Goal: Information Seeking & Learning: Understand process/instructions

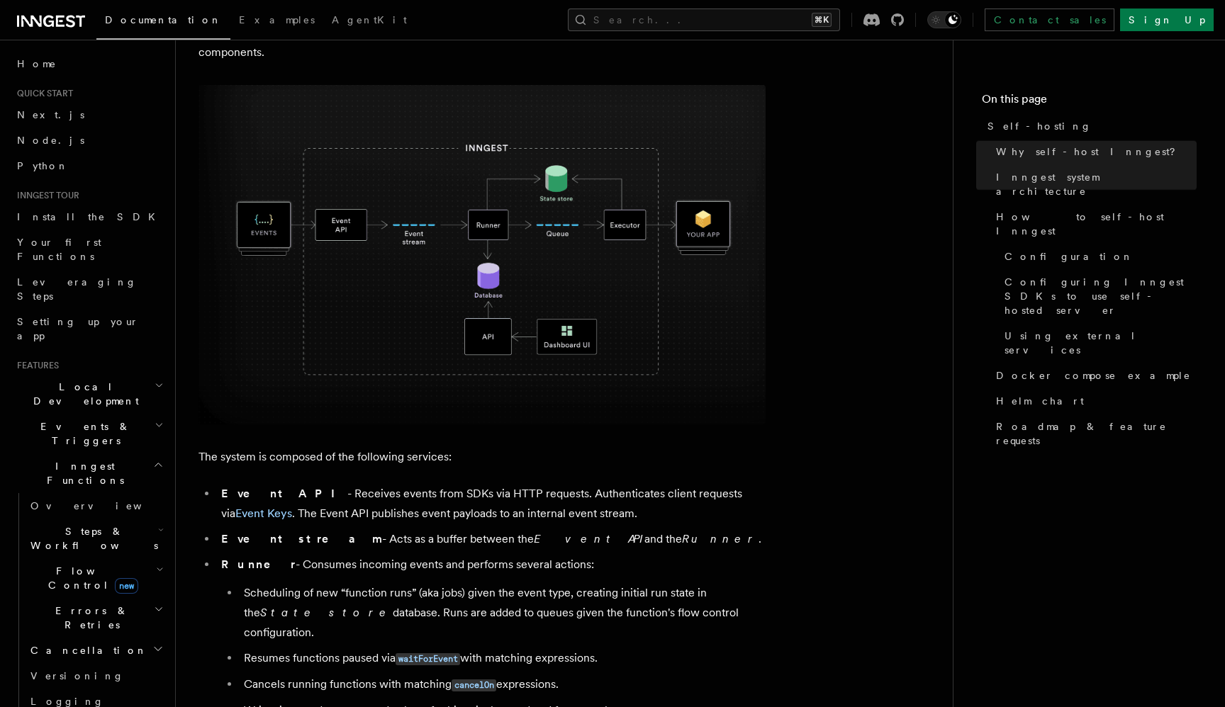
scroll to position [578, 0]
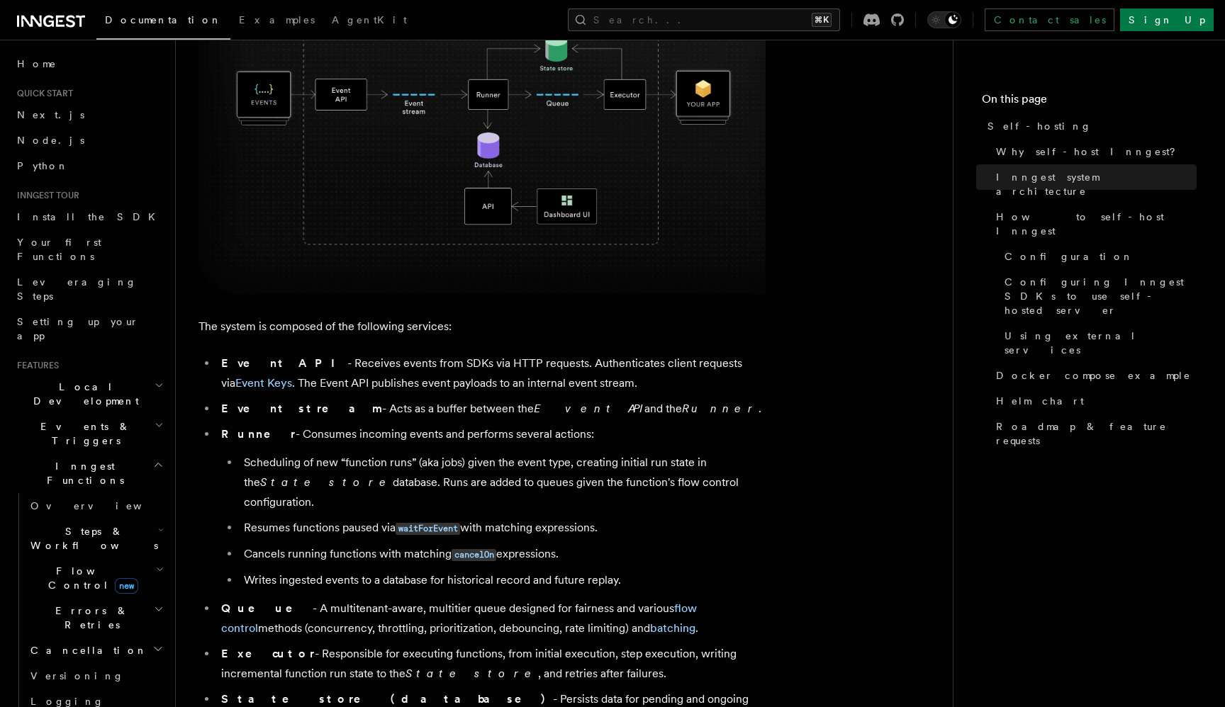
click at [430, 328] on p "The system is composed of the following services:" at bounding box center [481, 327] width 567 height 20
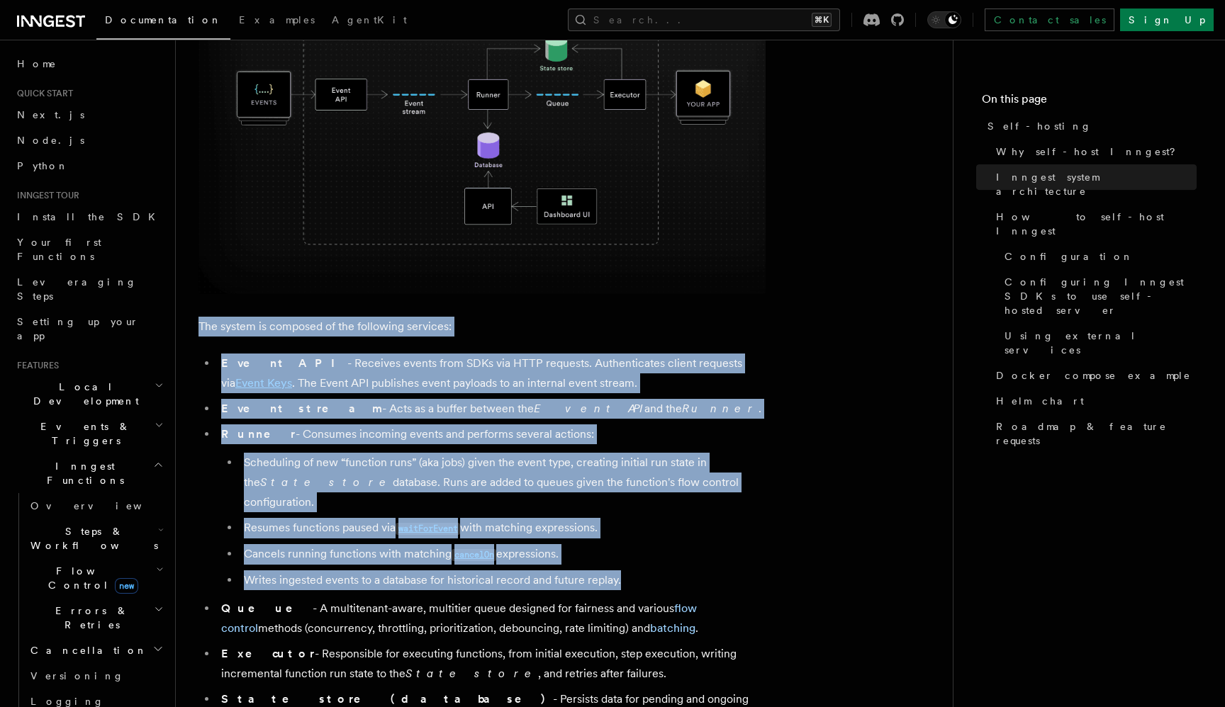
drag, startPoint x: 430, startPoint y: 328, endPoint x: 628, endPoint y: 561, distance: 305.2
click at [628, 571] on li "Writes ingested events to a database for historical record and future replay." at bounding box center [503, 581] width 526 height 20
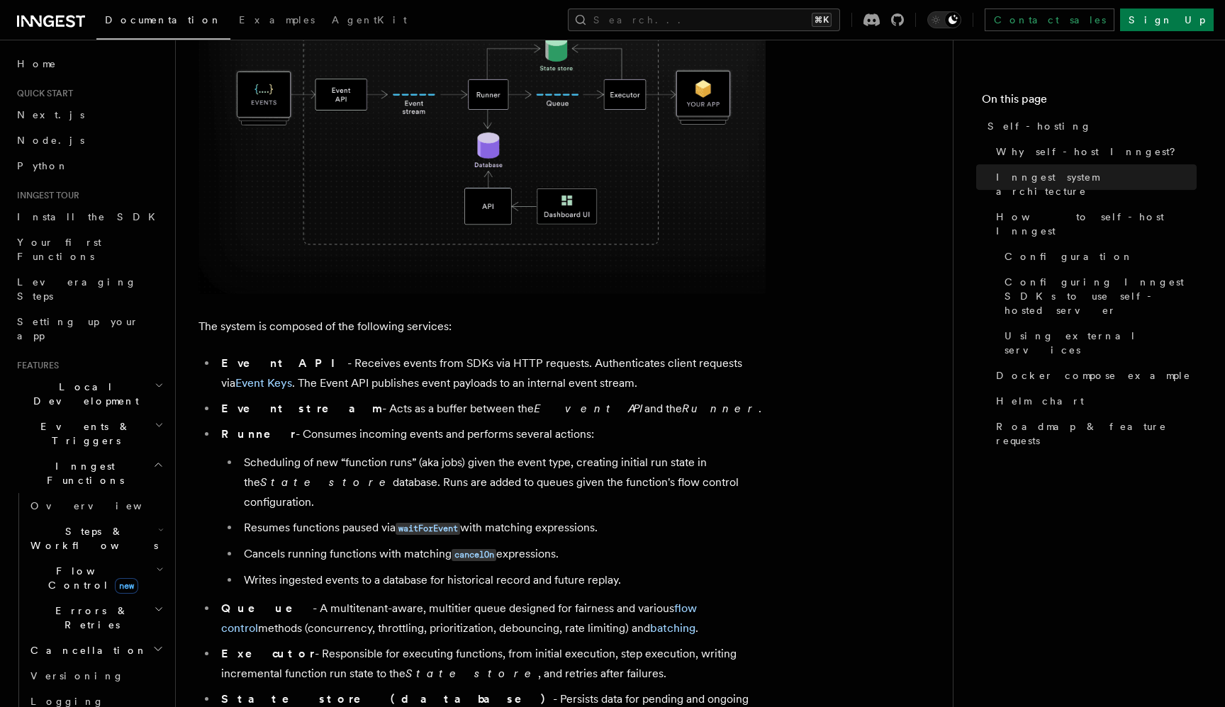
click at [628, 571] on li "Writes ingested events to a database for historical record and future replay." at bounding box center [503, 581] width 526 height 20
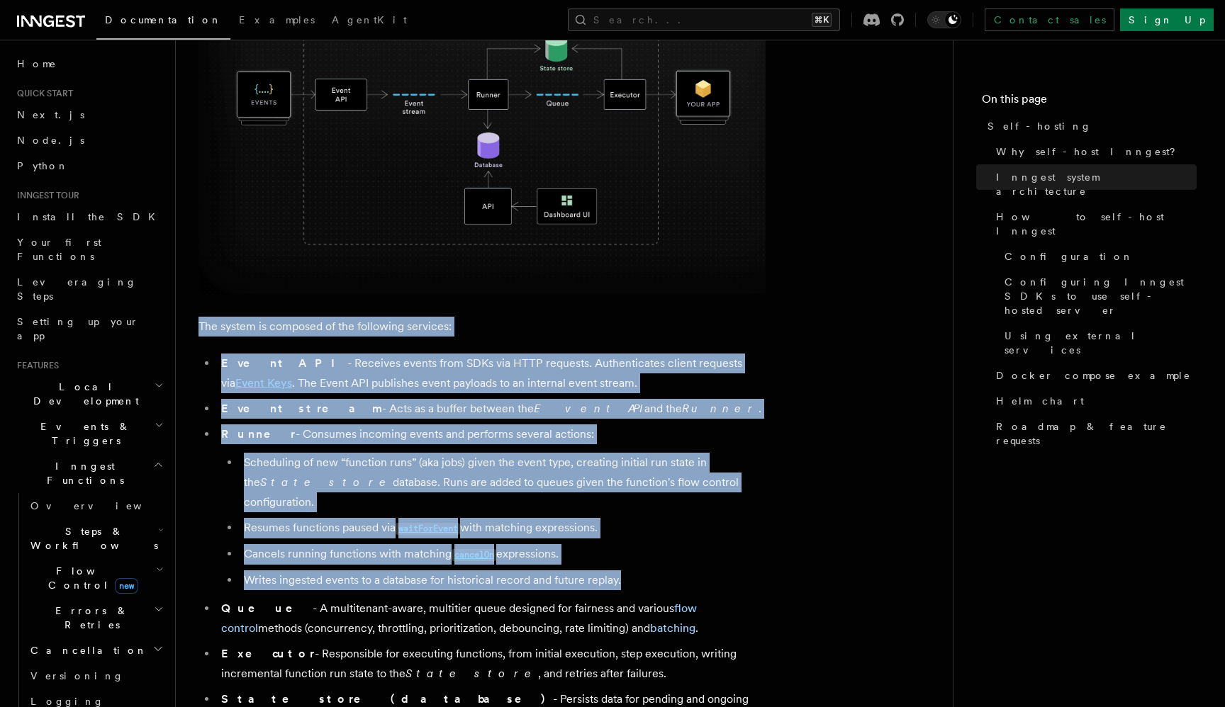
drag, startPoint x: 628, startPoint y: 561, endPoint x: 515, endPoint y: 318, distance: 268.0
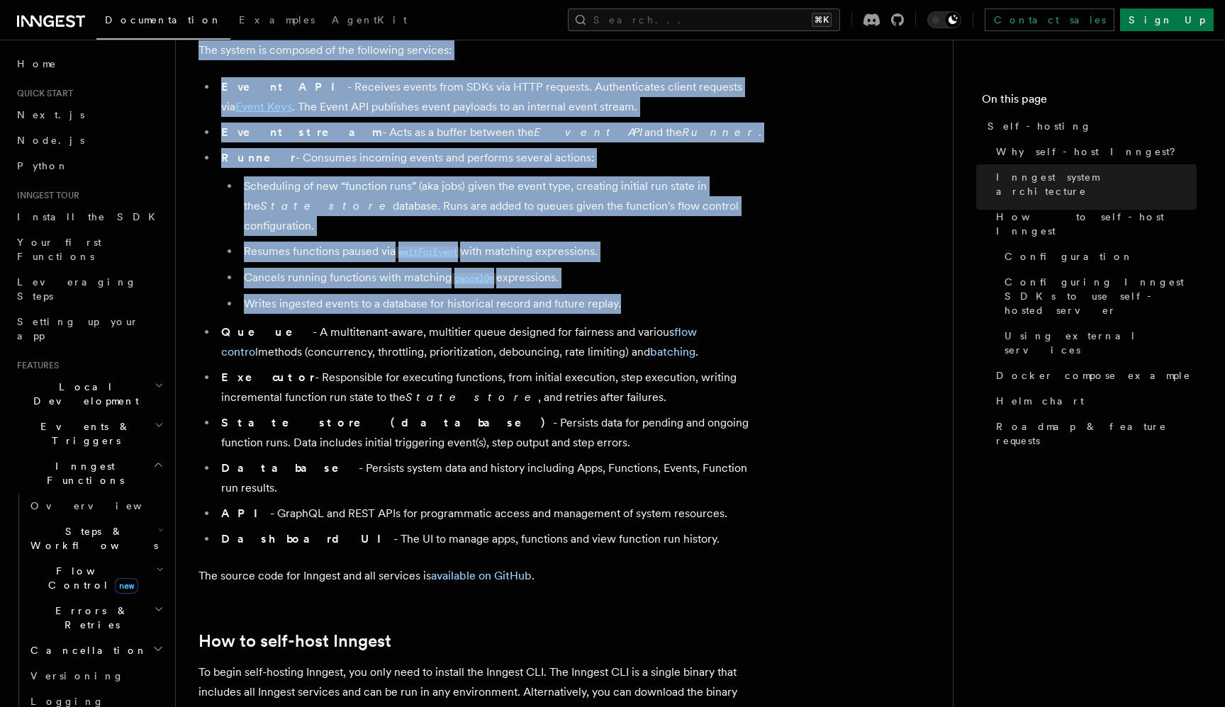
scroll to position [868, 0]
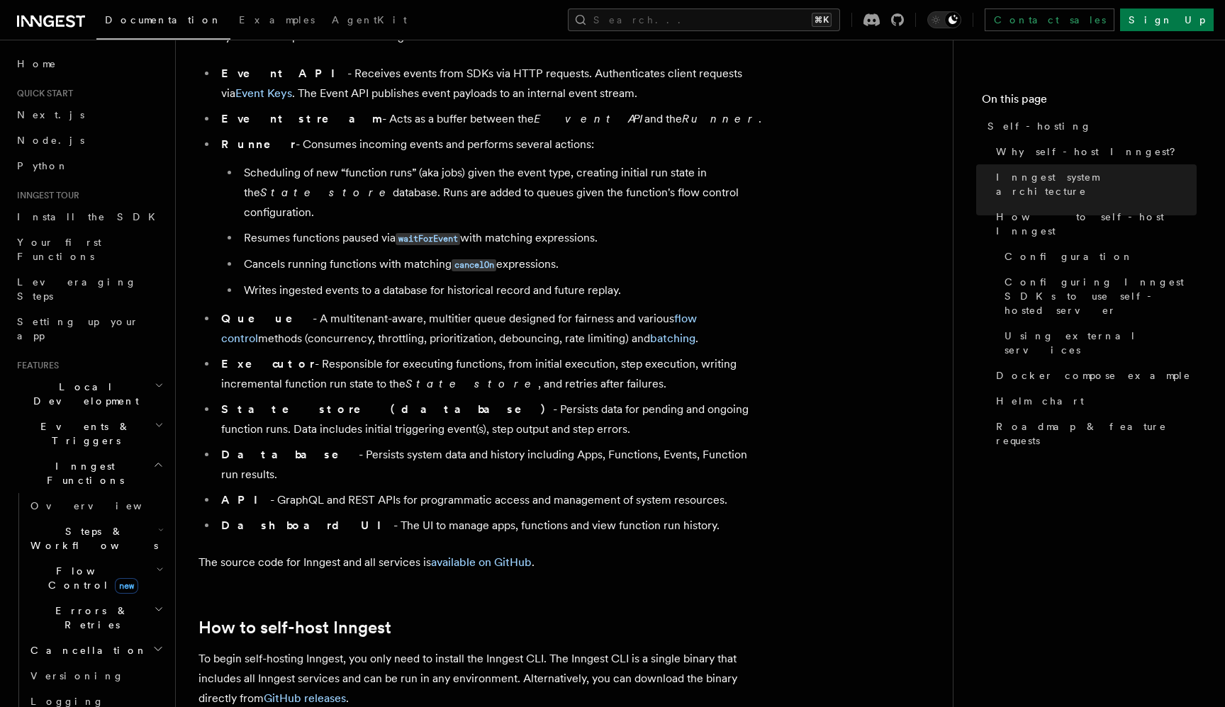
click at [487, 309] on li "Queue - A multitenant-aware, multitier queue designed for fairness and various …" at bounding box center [491, 329] width 549 height 40
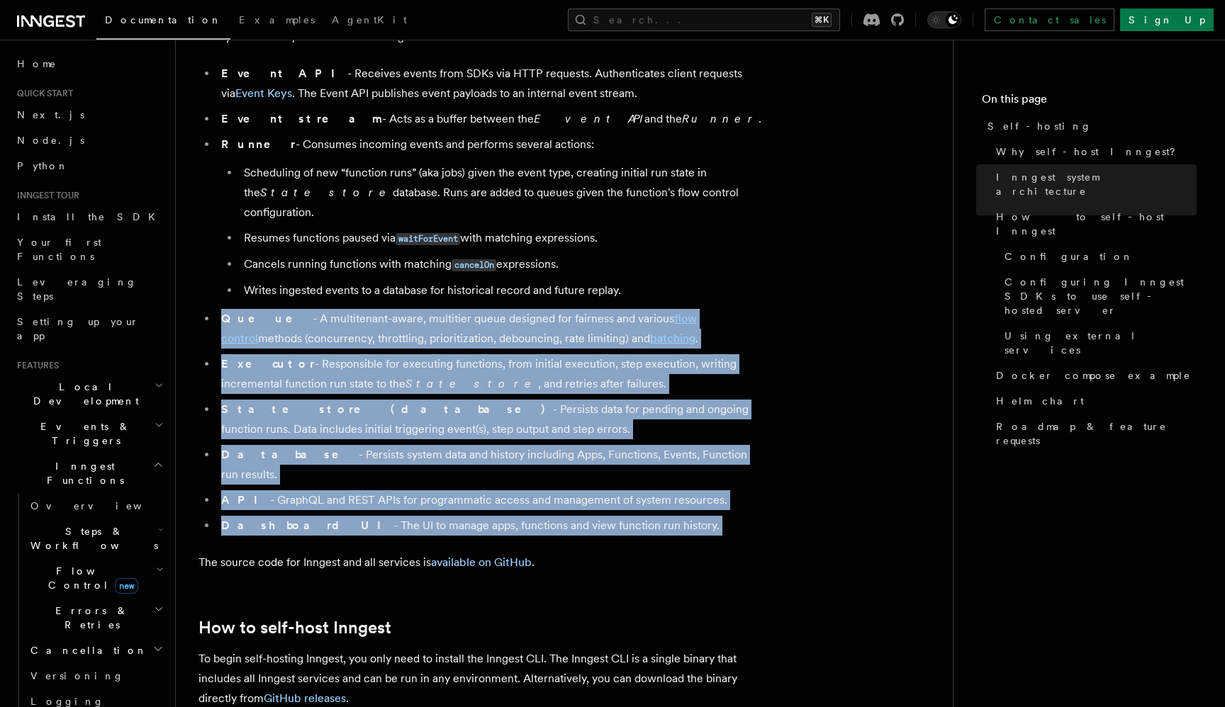
drag, startPoint x: 487, startPoint y: 300, endPoint x: 576, endPoint y: 479, distance: 200.3
click at [576, 479] on ul "Event API - Receives events from SDKs via HTTP requests. Authenticates client r…" at bounding box center [481, 300] width 567 height 472
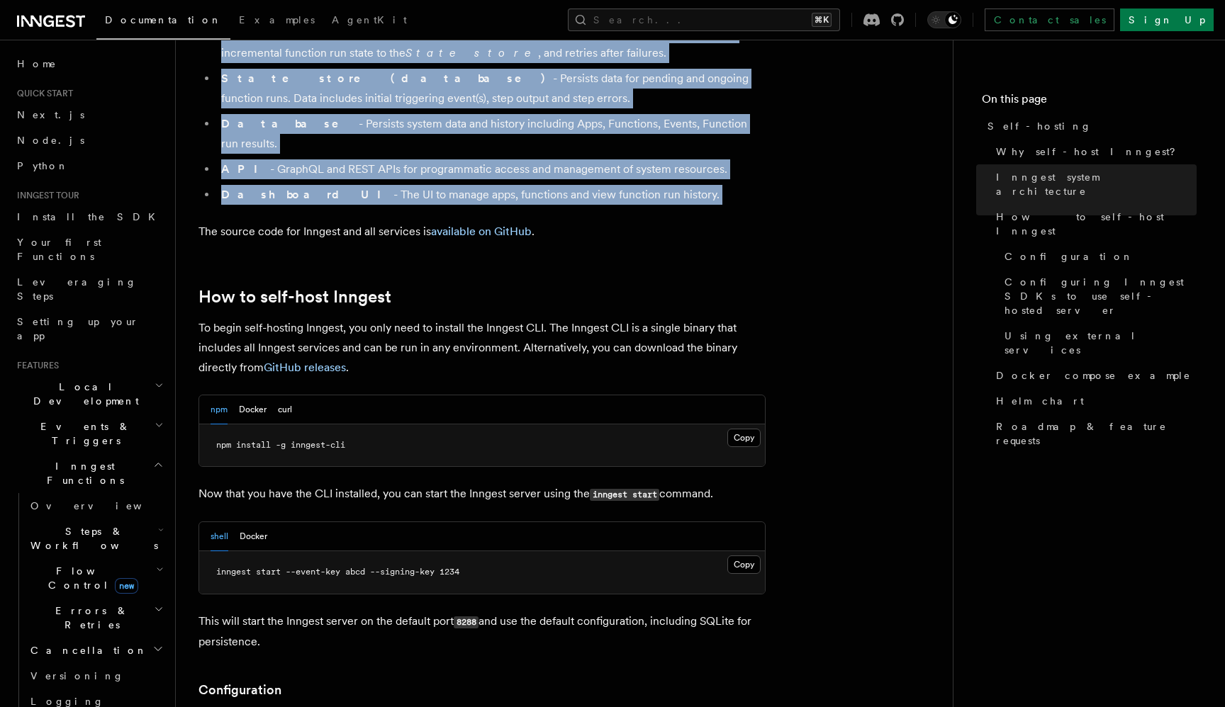
scroll to position [1212, 0]
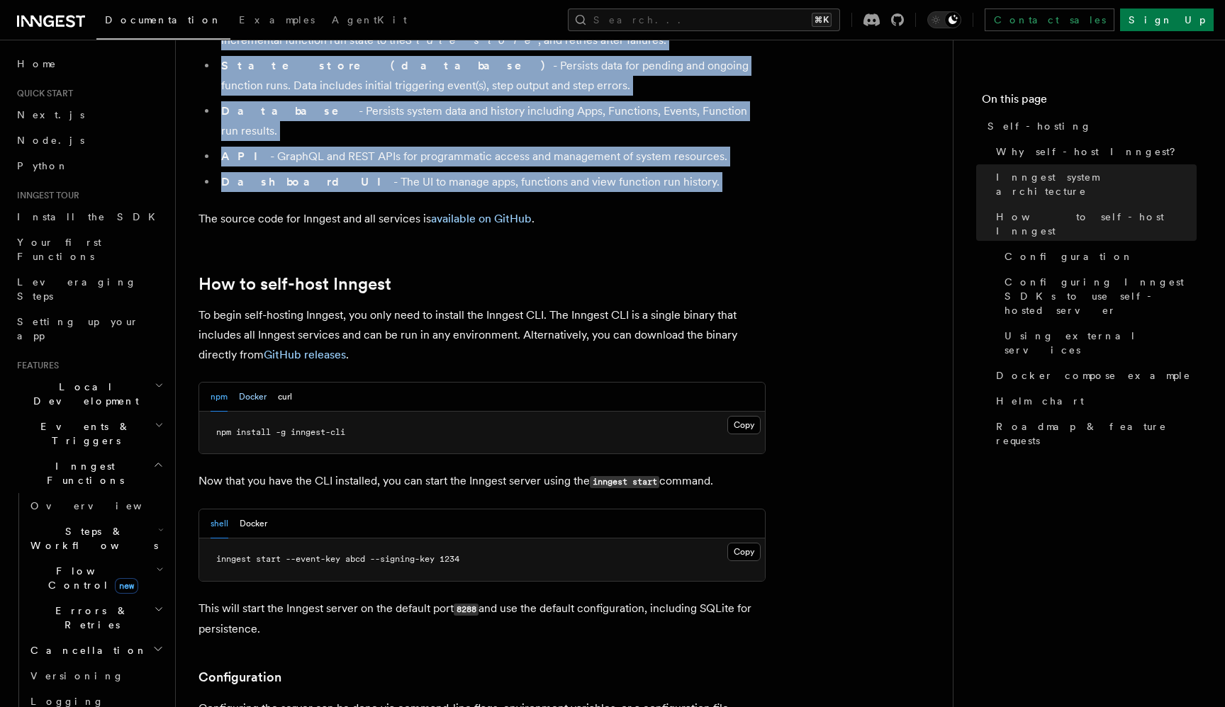
click at [262, 383] on button "Docker" at bounding box center [253, 397] width 28 height 29
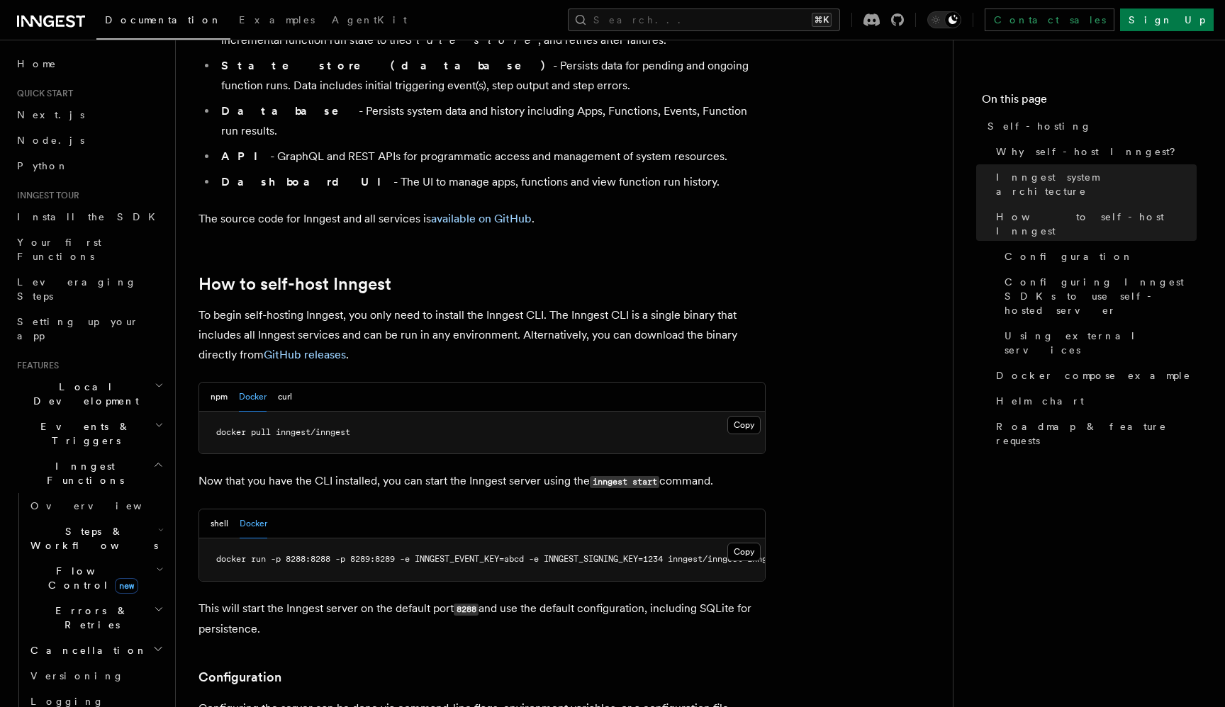
click at [314, 305] on p "To begin self-hosting Inngest, you only need to install the Inngest CLI. The In…" at bounding box center [481, 335] width 567 height 60
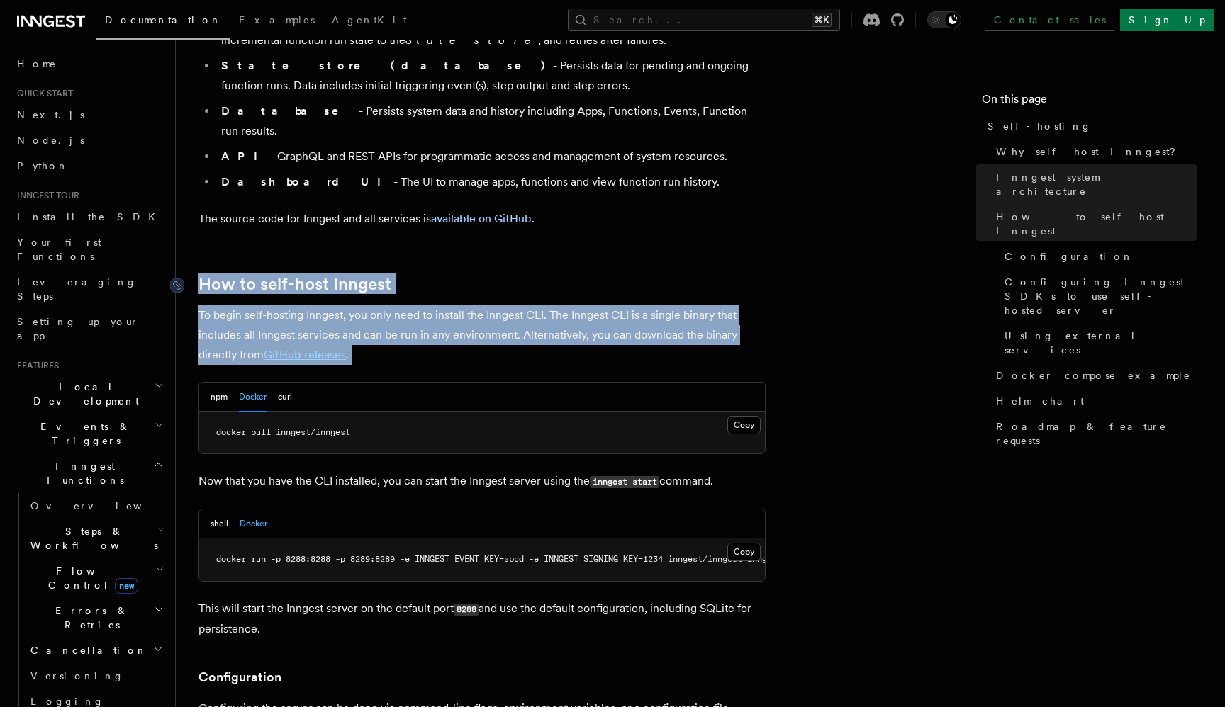
drag, startPoint x: 314, startPoint y: 288, endPoint x: 298, endPoint y: 248, distance: 42.9
click at [218, 383] on button "npm" at bounding box center [219, 397] width 17 height 29
click at [223, 510] on button "shell" at bounding box center [220, 524] width 18 height 29
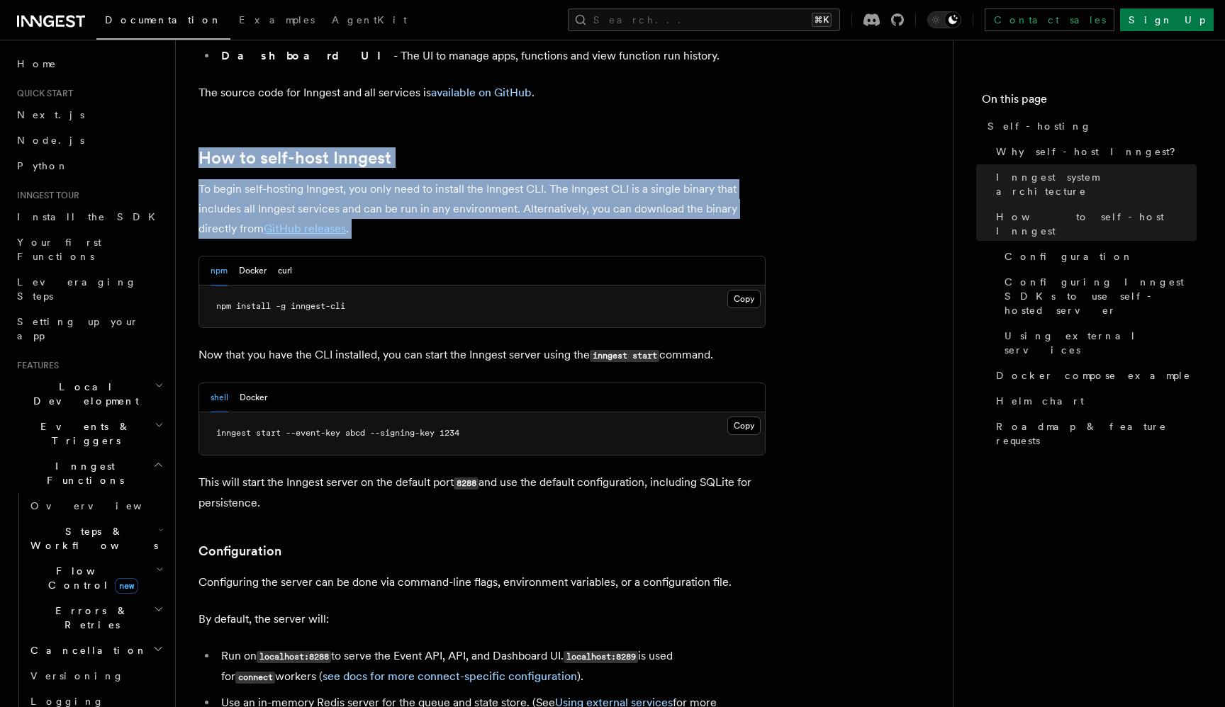
scroll to position [1340, 0]
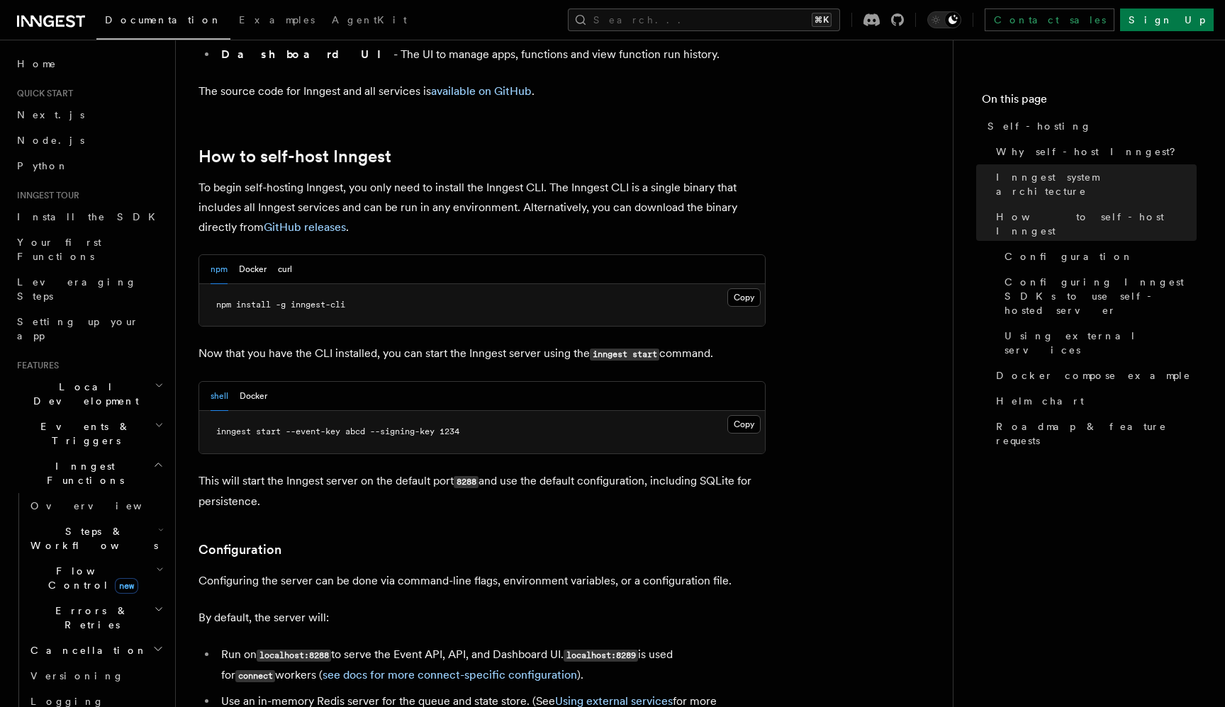
click at [275, 427] on span "inngest start --event-key abcd --signing-key 1234" at bounding box center [337, 432] width 243 height 10
drag, startPoint x: 275, startPoint y: 392, endPoint x: 282, endPoint y: 391, distance: 7.1
click at [281, 427] on span "inngest start --event-key abcd --signing-key 1234" at bounding box center [337, 432] width 243 height 10
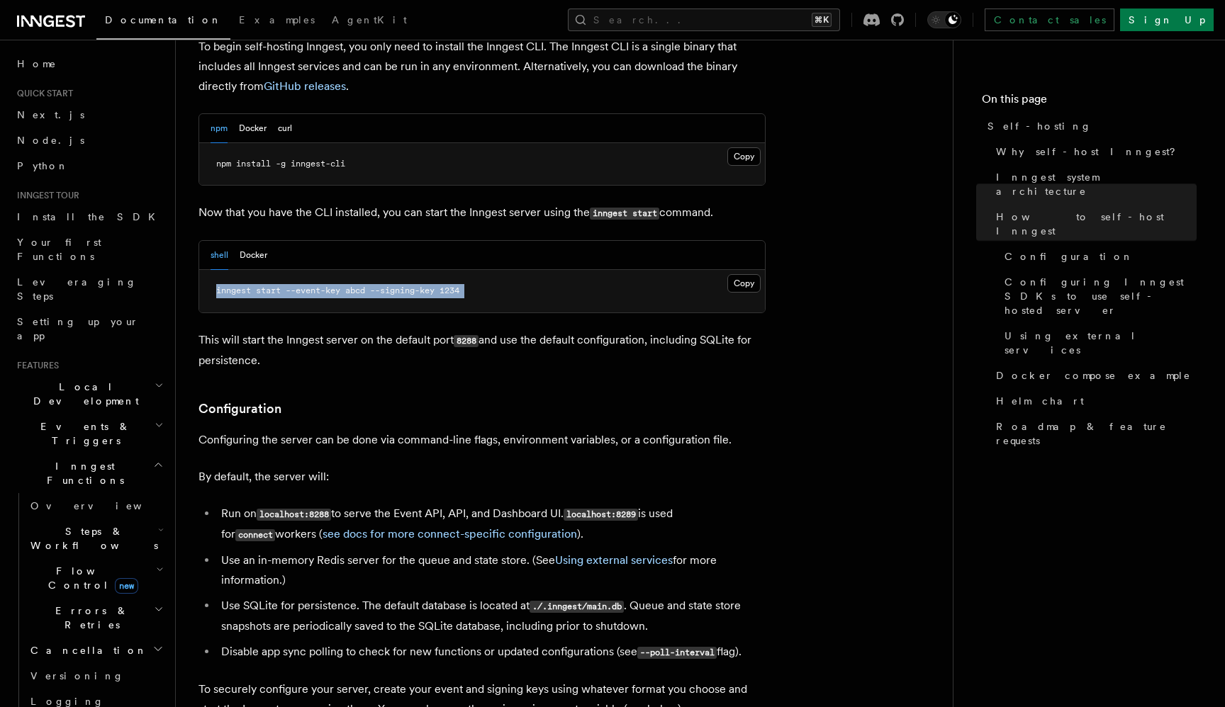
scroll to position [1489, 0]
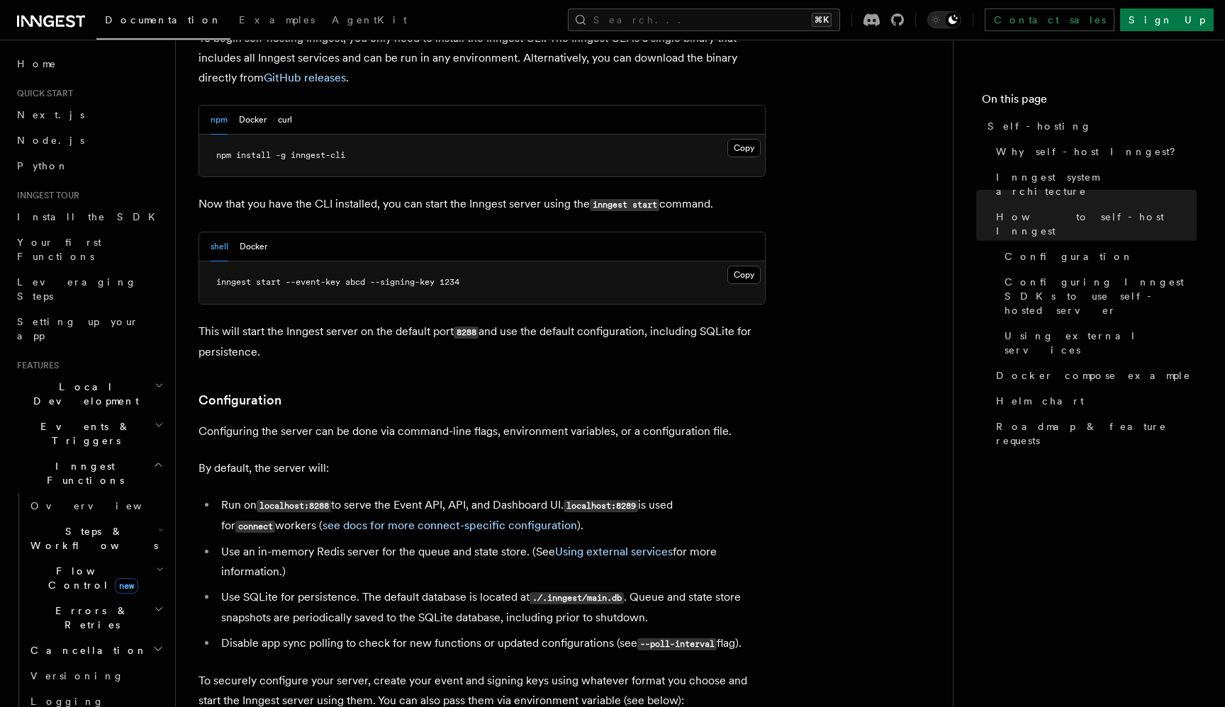
click at [282, 422] on p "Configuring the server can be done via command-line flags, environment variable…" at bounding box center [481, 432] width 567 height 20
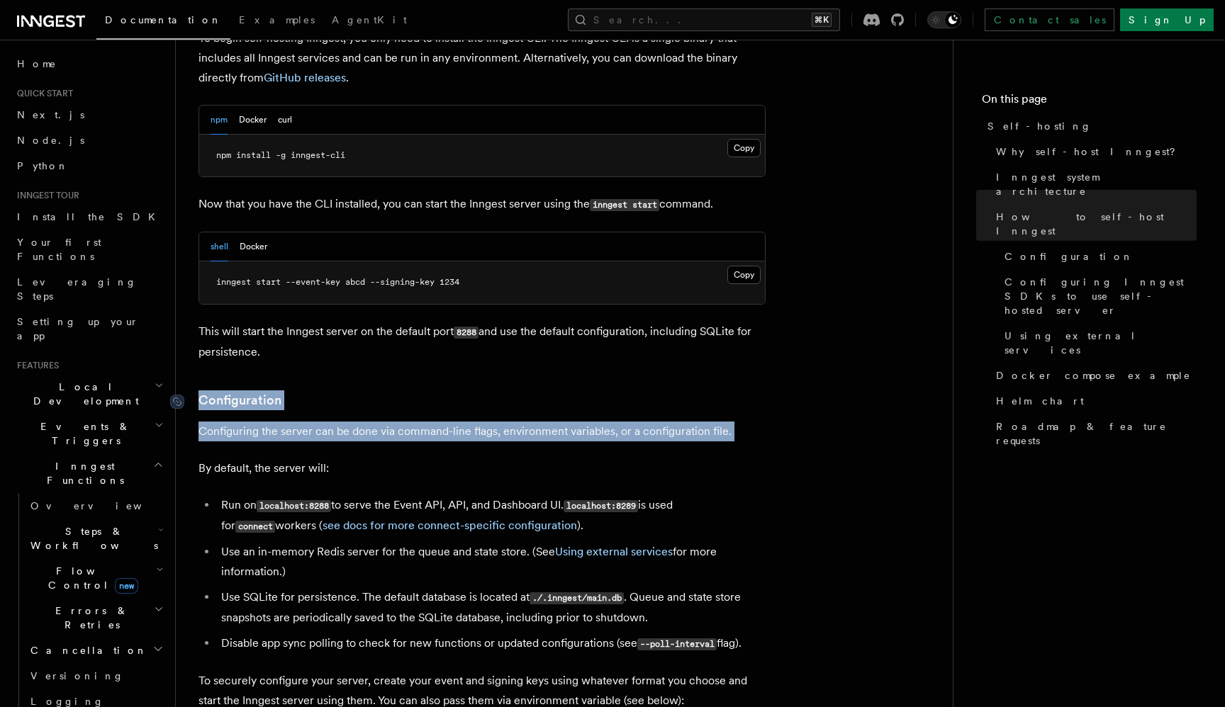
drag, startPoint x: 282, startPoint y: 391, endPoint x: 271, endPoint y: 363, distance: 30.3
click at [273, 422] on p "Configuring the server can be done via command-line flags, environment variable…" at bounding box center [481, 432] width 567 height 20
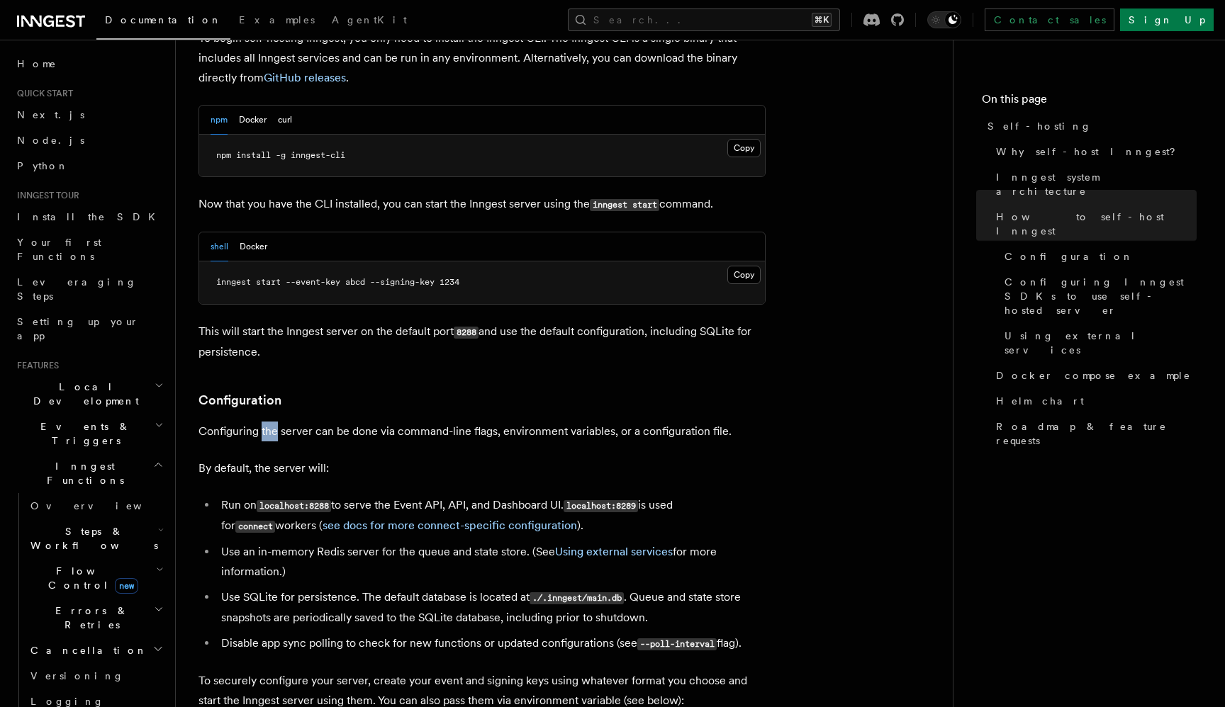
click at [273, 422] on p "Configuring the server can be done via command-line flags, environment variable…" at bounding box center [481, 432] width 567 height 20
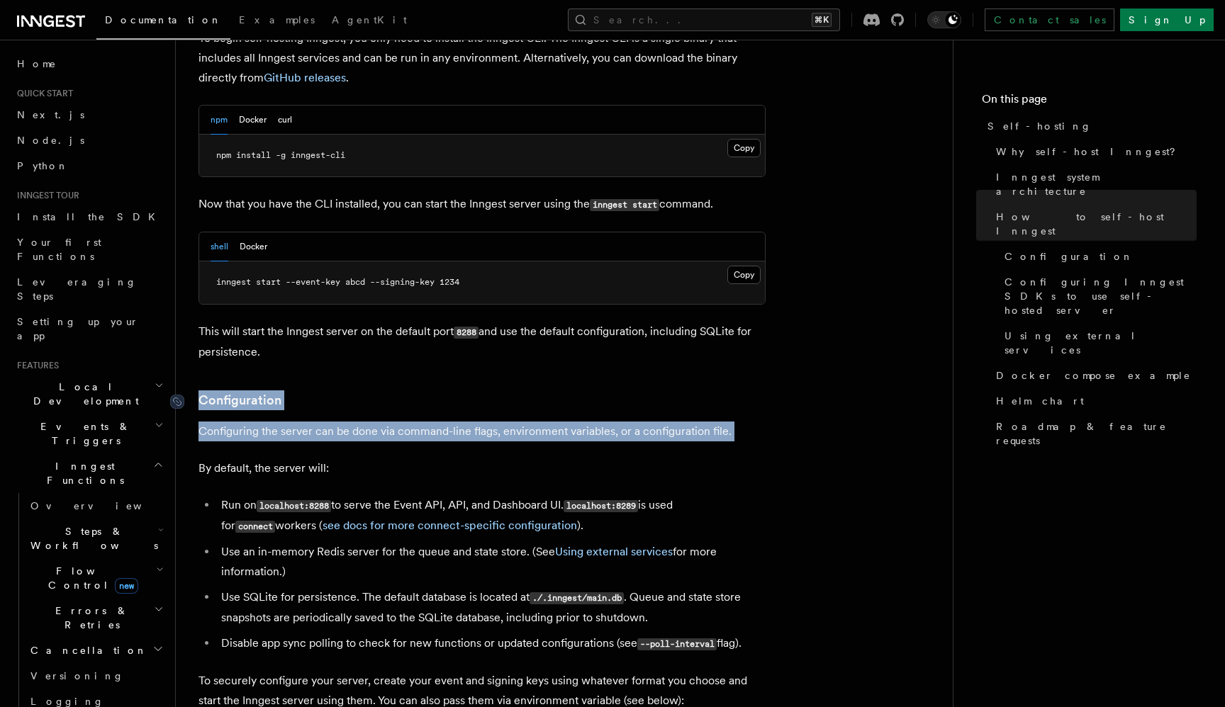
drag, startPoint x: 273, startPoint y: 387, endPoint x: 265, endPoint y: 370, distance: 18.7
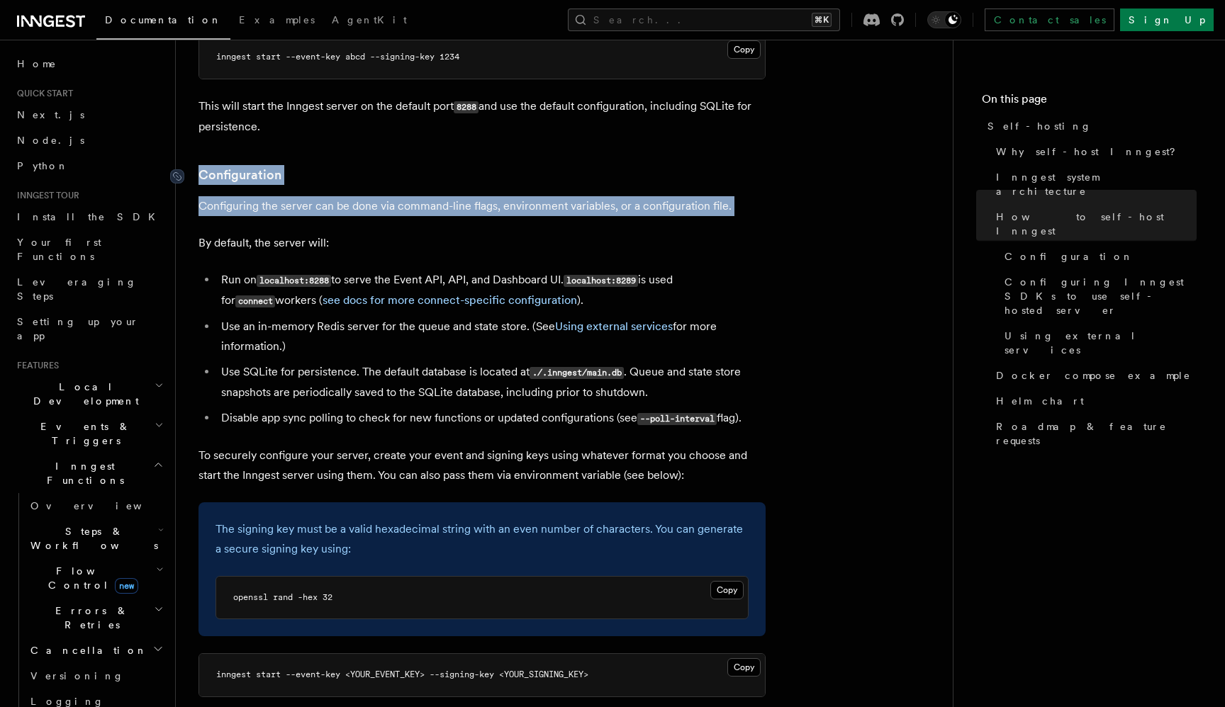
scroll to position [1715, 0]
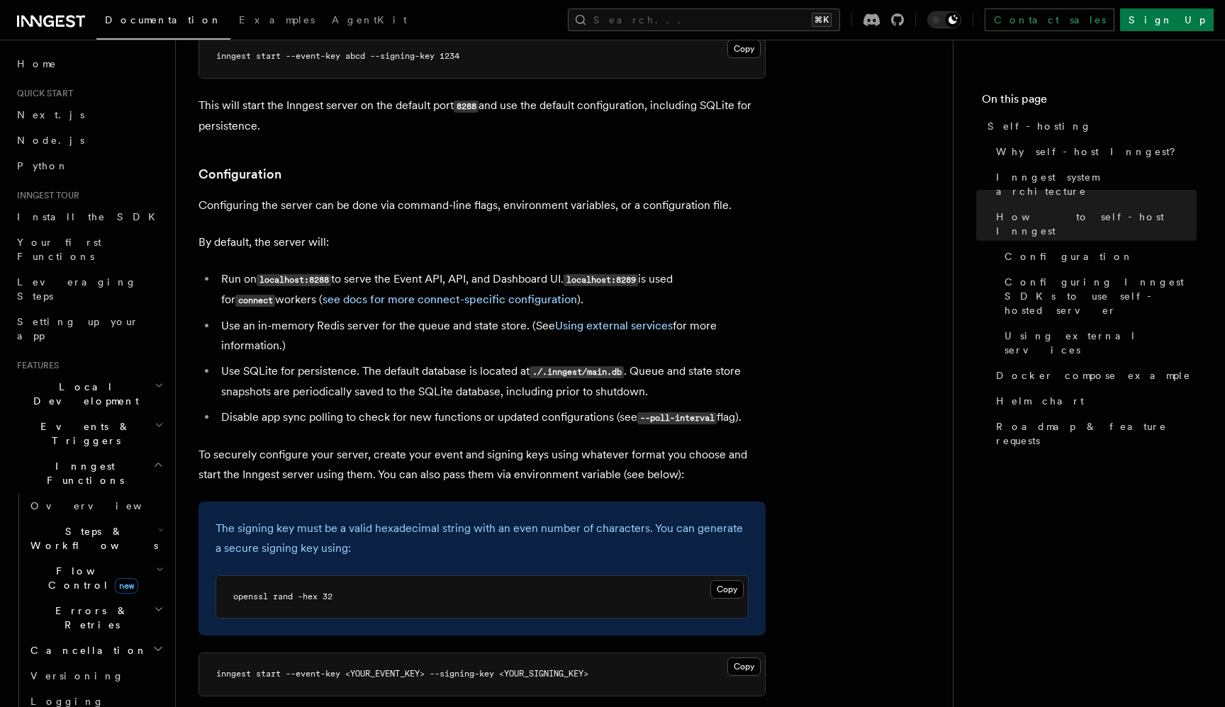
click at [396, 316] on li "Use an in-memory Redis server for the queue and state store. (See Using externa…" at bounding box center [491, 336] width 549 height 40
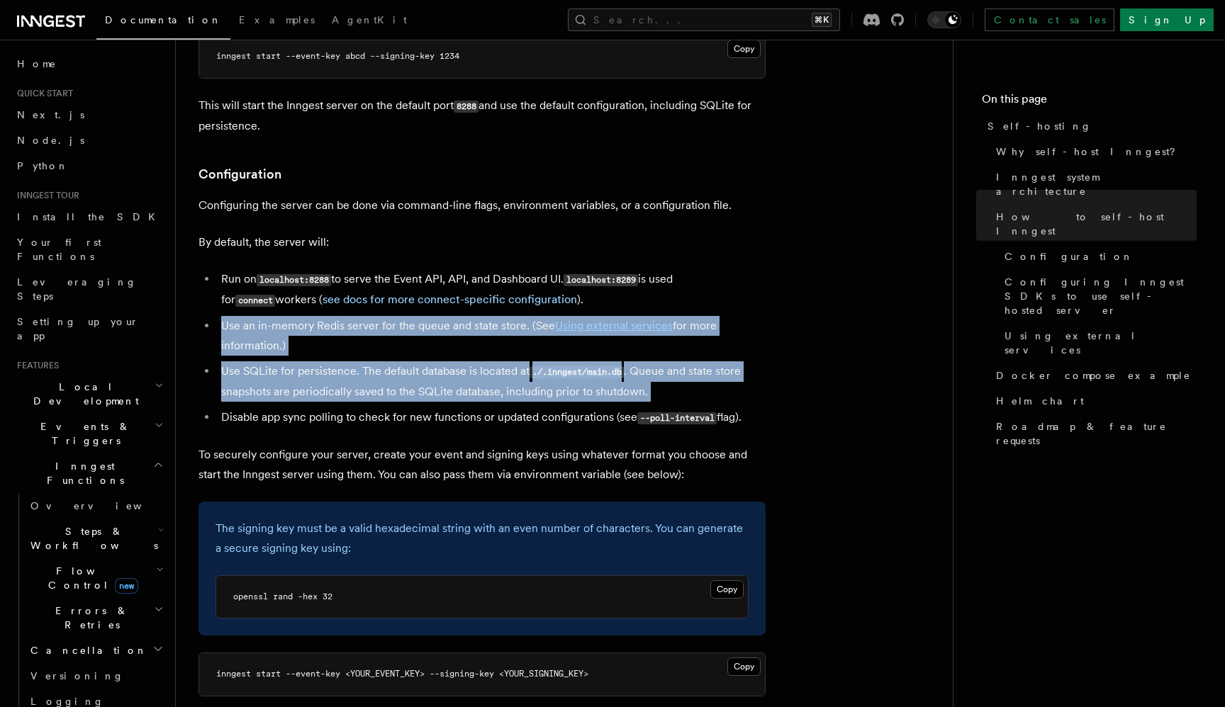
drag, startPoint x: 396, startPoint y: 285, endPoint x: 384, endPoint y: 356, distance: 71.9
click at [384, 356] on ul "Run on localhost:8288 to serve the Event API, API, and Dashboard UI. localhost:…" at bounding box center [481, 348] width 567 height 159
click at [384, 361] on li "Use SQLite for persistence. The default database is located at ./.inngest/main.…" at bounding box center [491, 381] width 549 height 40
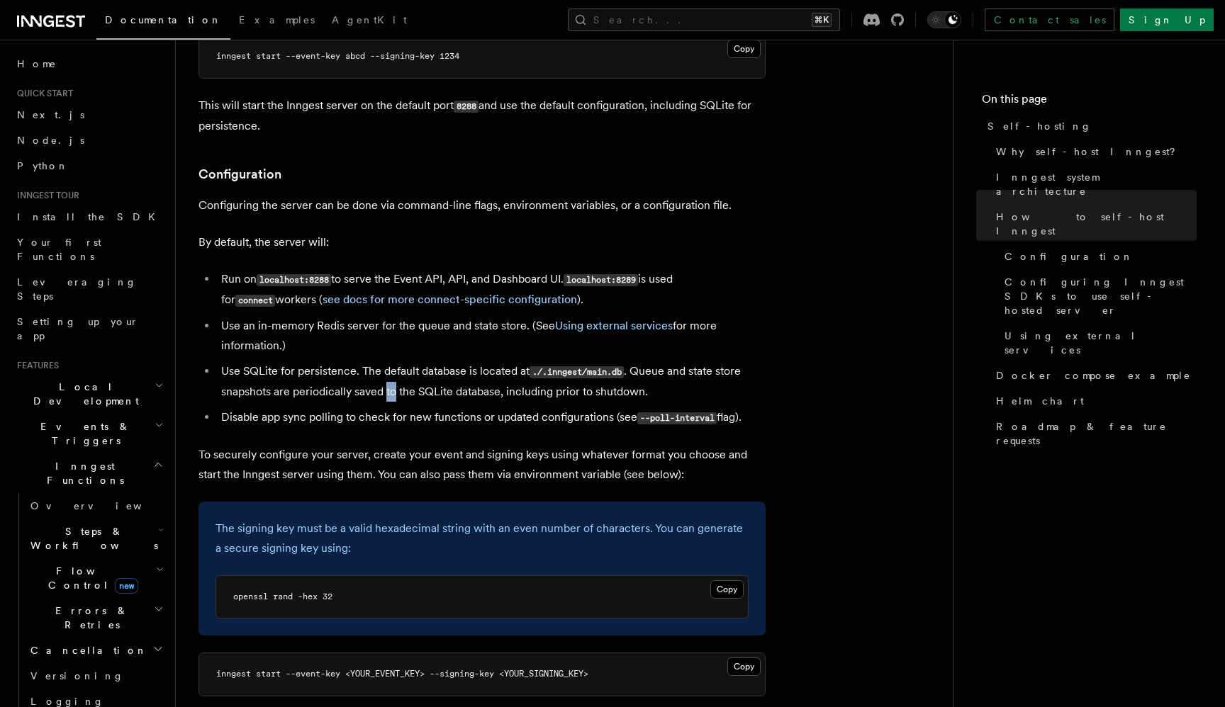
click at [384, 361] on li "Use SQLite for persistence. The default database is located at ./.inngest/main.…" at bounding box center [491, 381] width 549 height 40
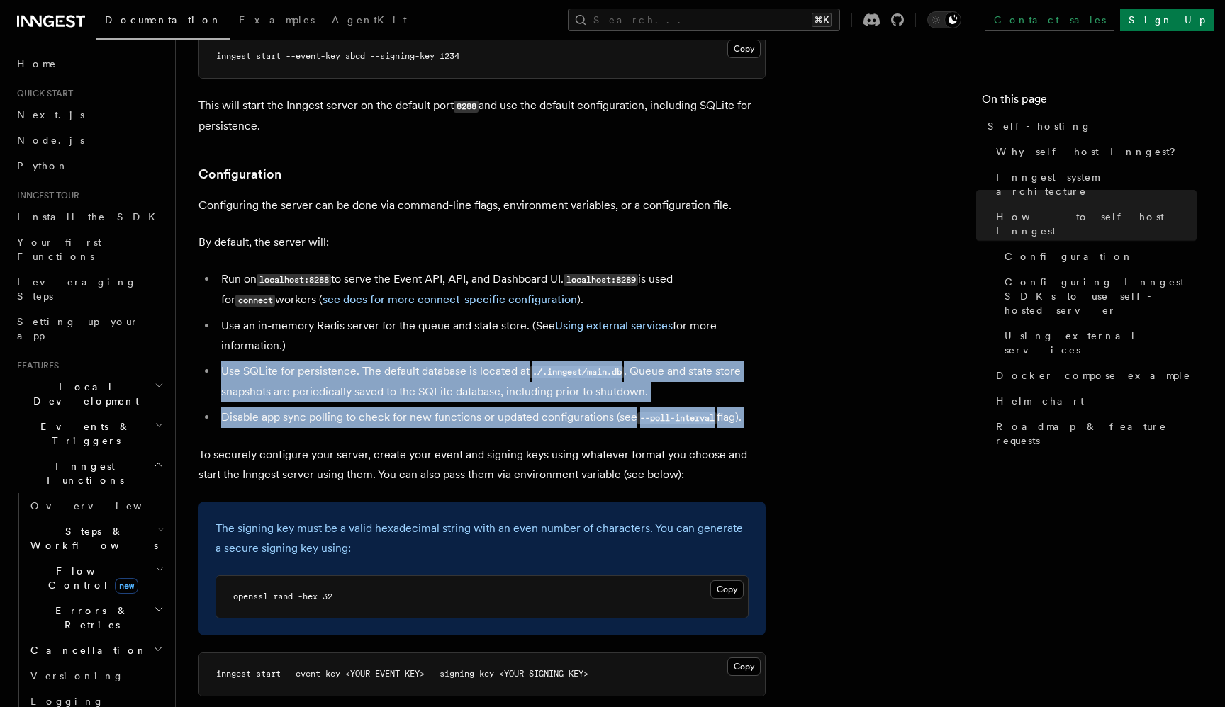
drag, startPoint x: 384, startPoint y: 356, endPoint x: 384, endPoint y: 373, distance: 17.0
click at [384, 373] on ul "Run on localhost:8288 to serve the Event API, API, and Dashboard UI. localhost:…" at bounding box center [481, 348] width 567 height 159
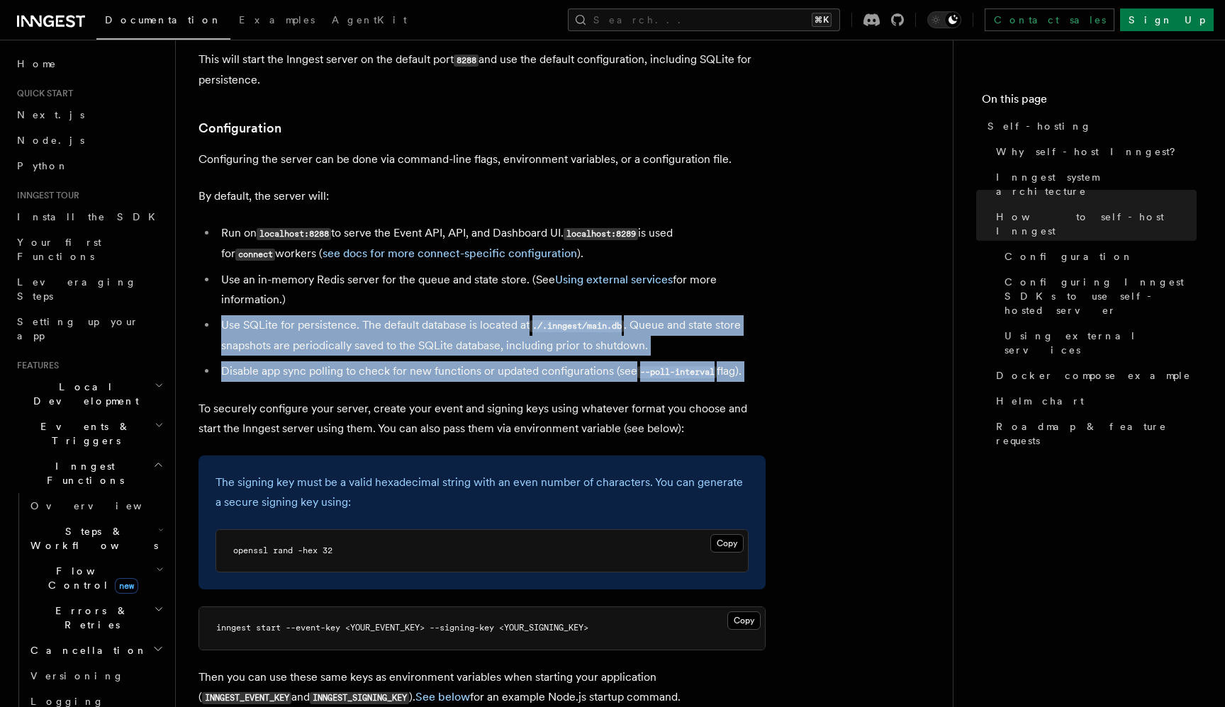
scroll to position [1760, 0]
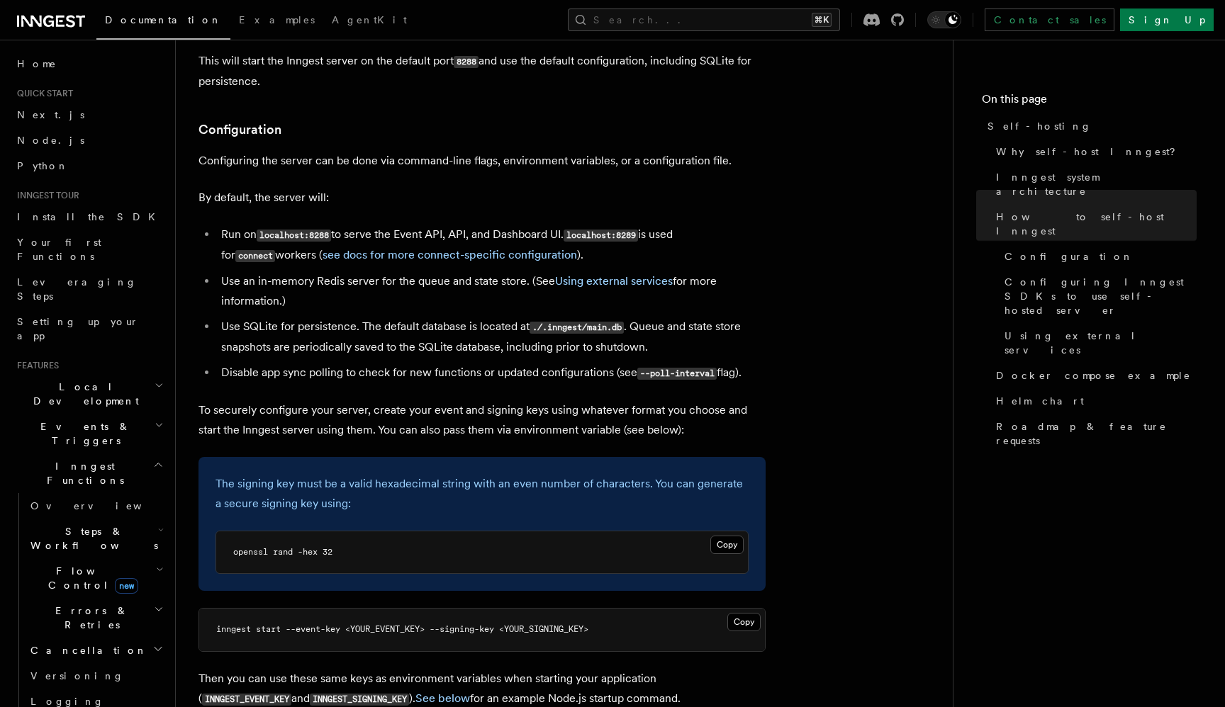
click at [384, 400] on p "To securely configure your server, create your event and signing keys using wha…" at bounding box center [481, 420] width 567 height 40
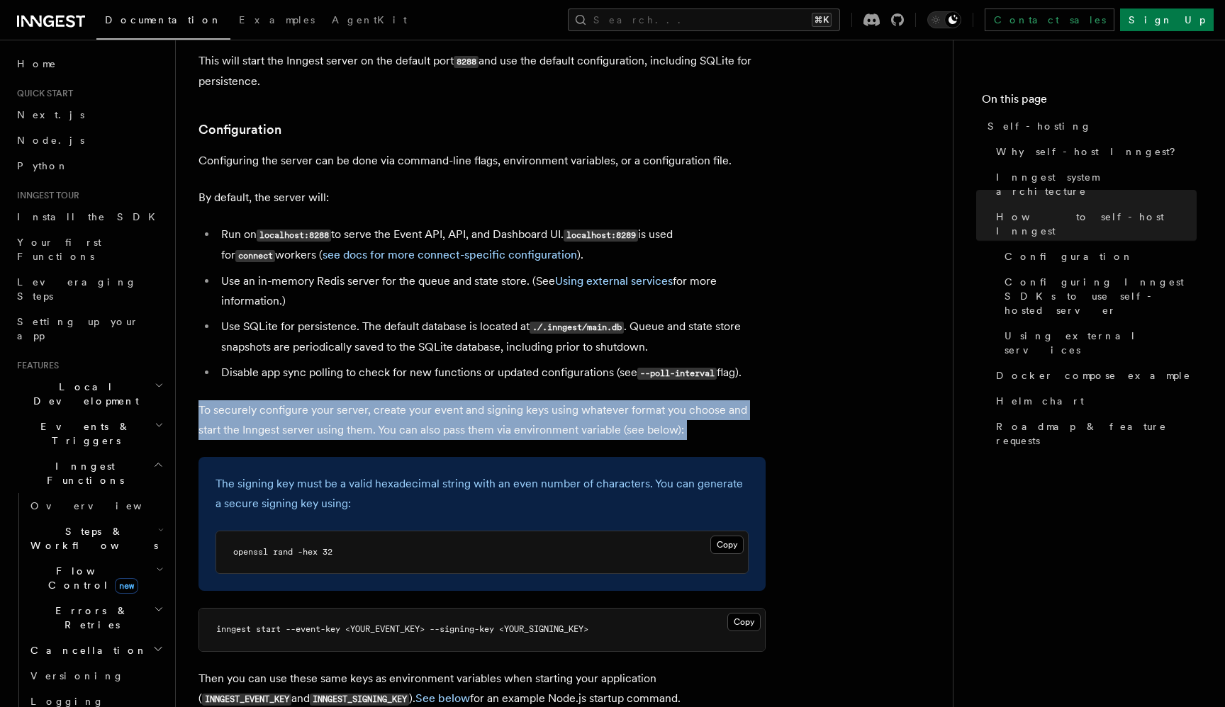
drag, startPoint x: 384, startPoint y: 373, endPoint x: 427, endPoint y: 393, distance: 46.9
click at [427, 400] on p "To securely configure your server, create your event and signing keys using wha…" at bounding box center [481, 420] width 567 height 40
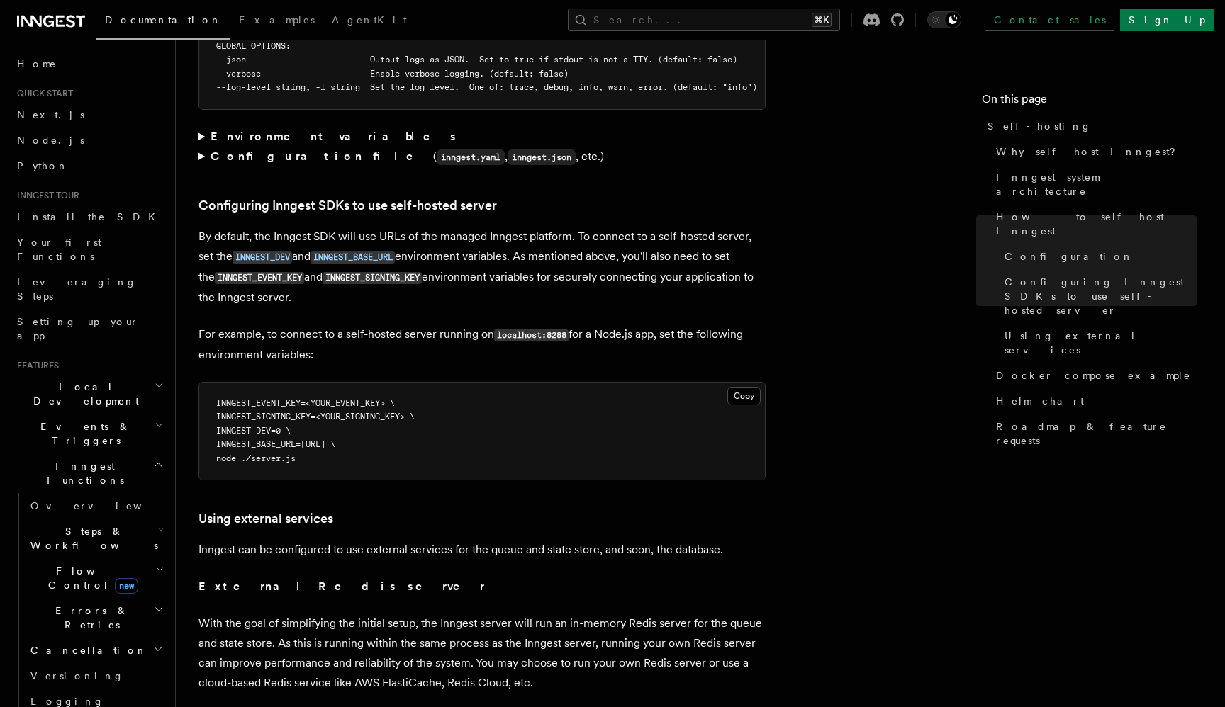
scroll to position [2956, 0]
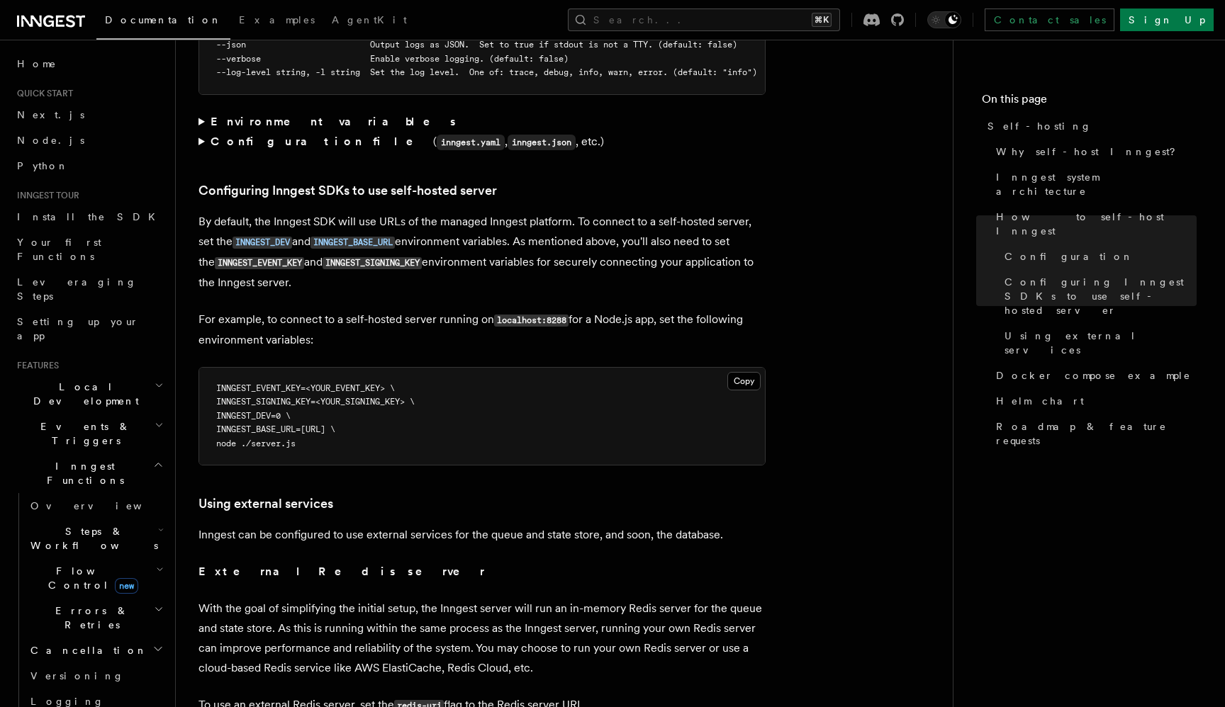
click at [481, 223] on p "By default, the Inngest SDK will use URLs of the managed Inngest platform. To c…" at bounding box center [481, 252] width 567 height 81
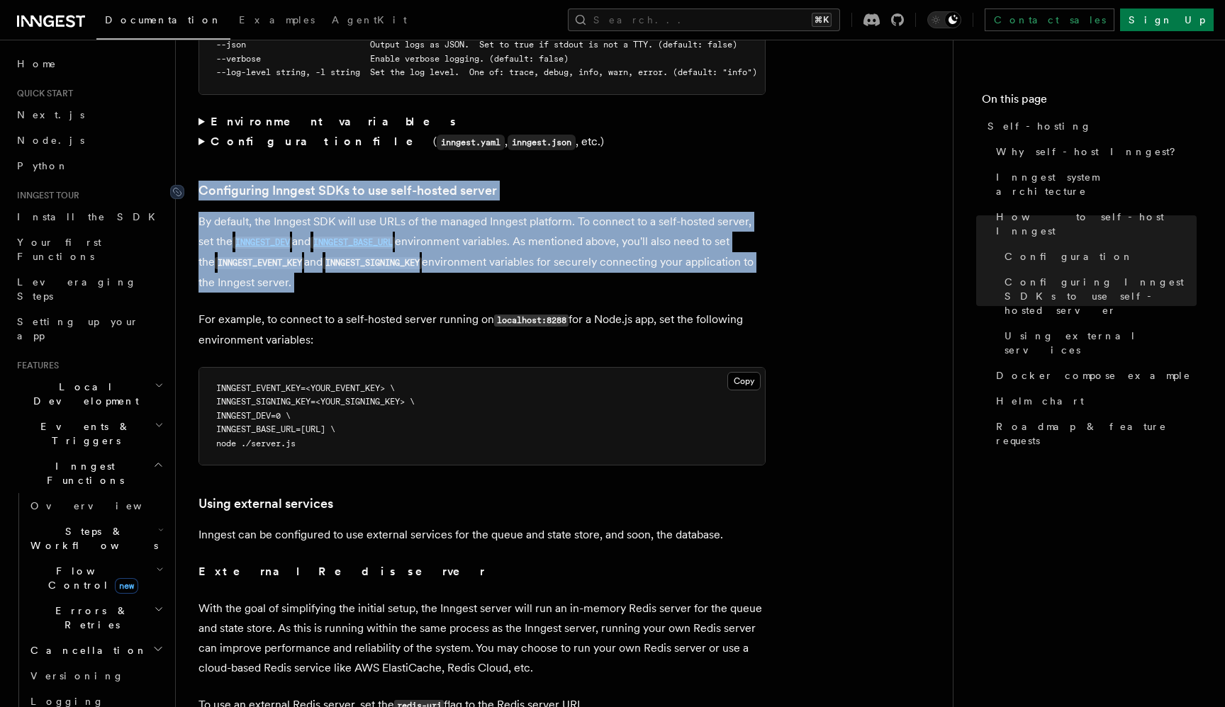
drag, startPoint x: 481, startPoint y: 223, endPoint x: 441, endPoint y: 155, distance: 79.4
click at [441, 155] on article "Platform Deployment Self-hosting Self-hosting support for Inngest is supported …" at bounding box center [563, 135] width 731 height 6058
click at [441, 212] on p "By default, the Inngest SDK will use URLs of the managed Inngest platform. To c…" at bounding box center [481, 252] width 567 height 81
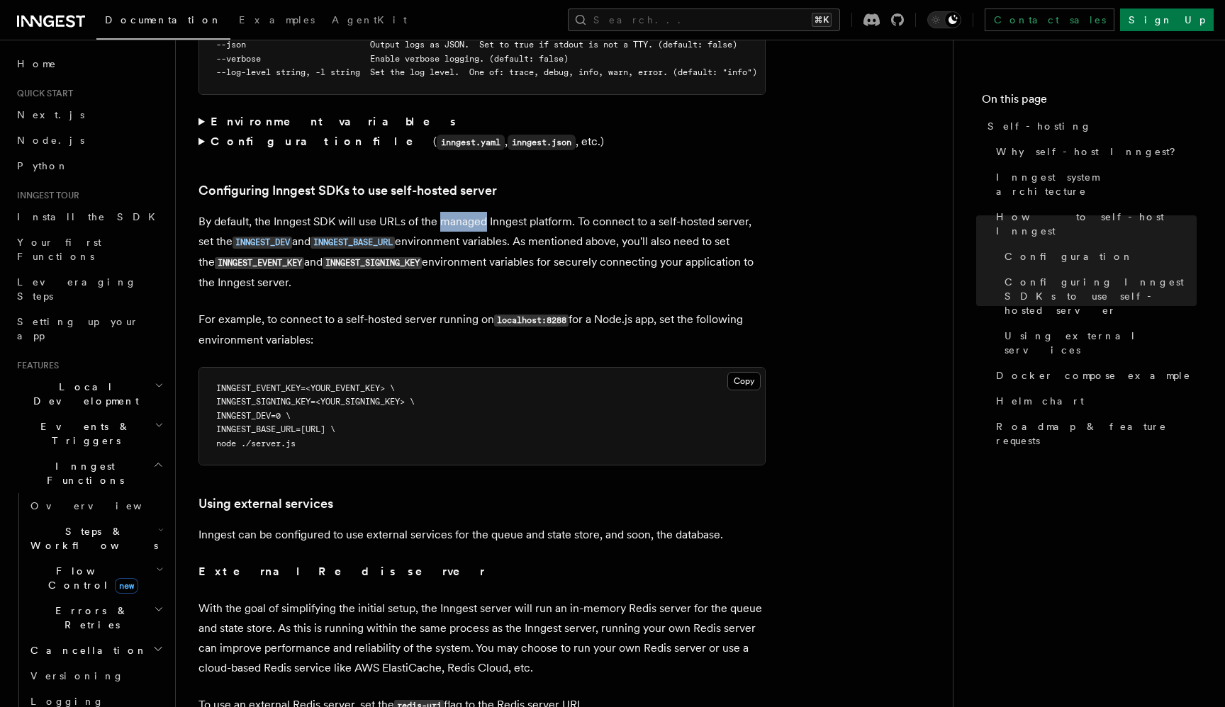
click at [441, 212] on p "By default, the Inngest SDK will use URLs of the managed Inngest platform. To c…" at bounding box center [481, 252] width 567 height 81
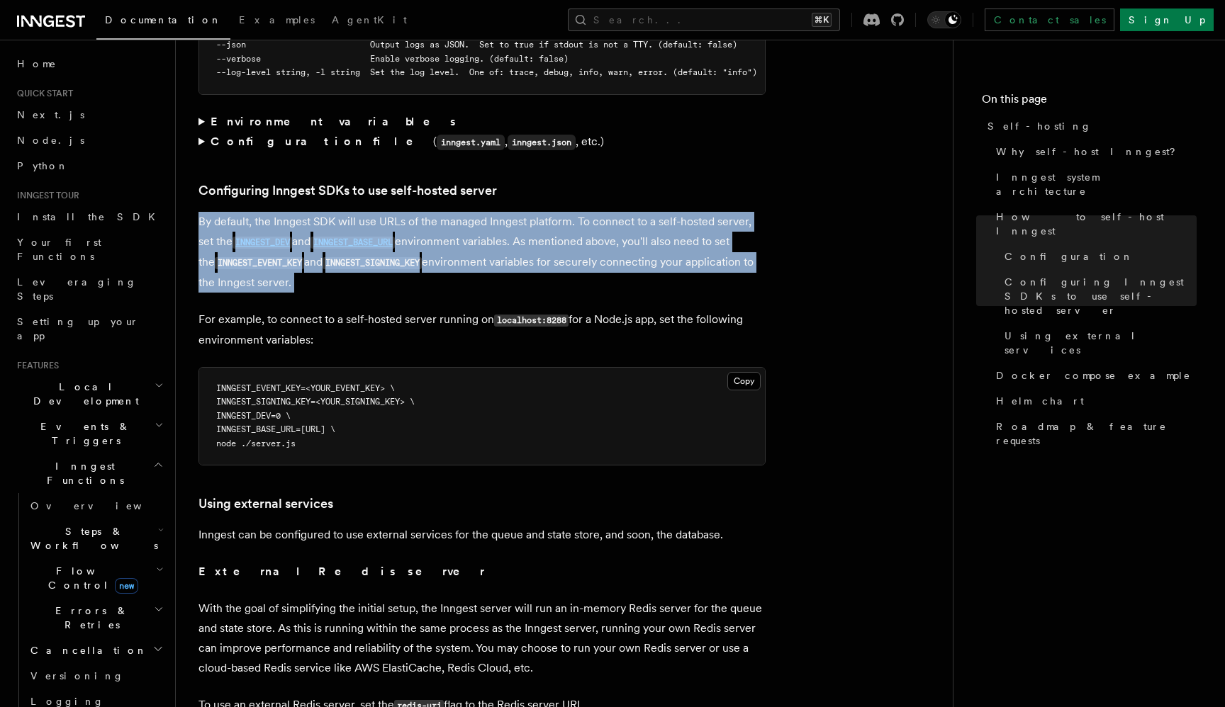
drag, startPoint x: 441, startPoint y: 182, endPoint x: 439, endPoint y: 166, distance: 16.4
click at [439, 166] on article "Platform Deployment Self-hosting Self-hosting support for Inngest is supported …" at bounding box center [563, 135] width 731 height 6058
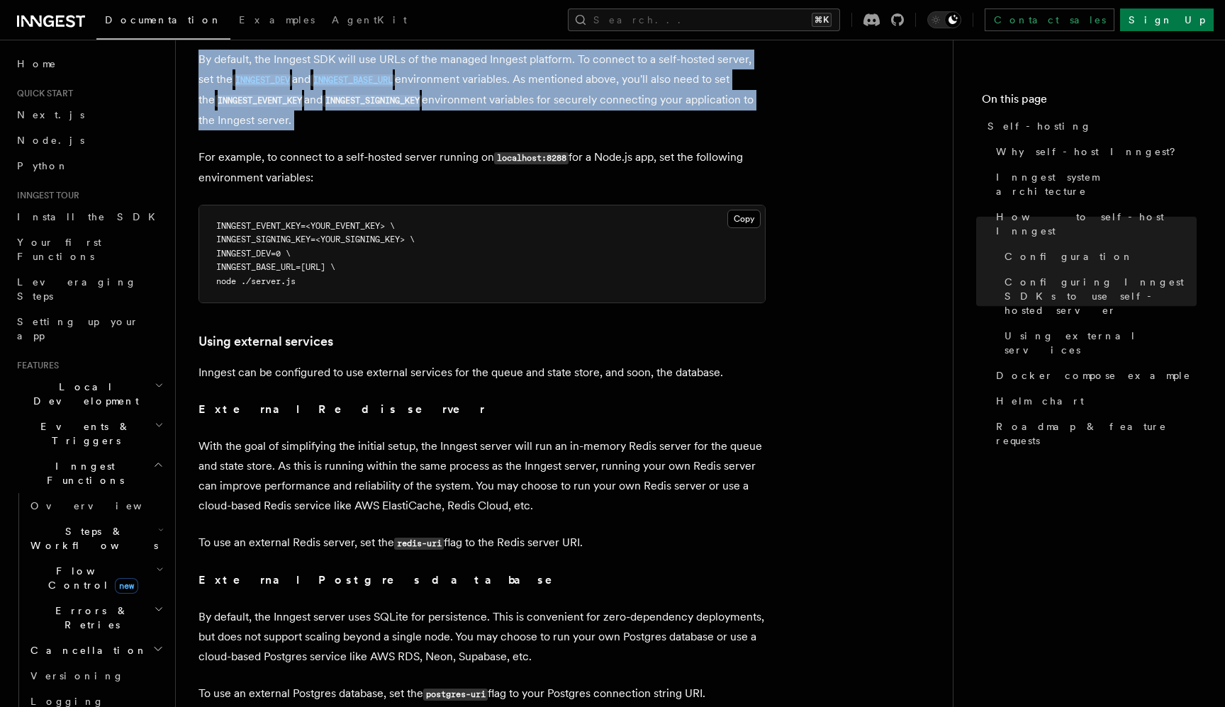
scroll to position [3143, 0]
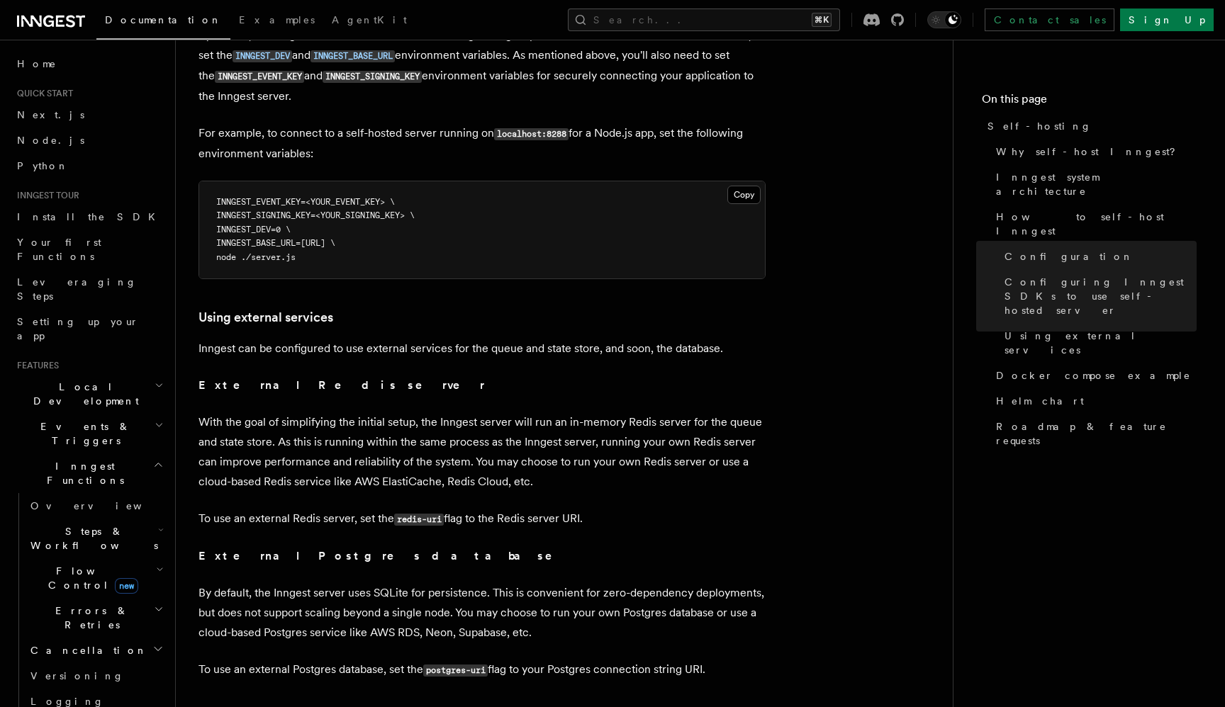
click at [439, 181] on pre "INNGEST_EVENT_KEY=<YOUR_EVENT_KEY> \ INNGEST_SIGNING_KEY=<YOUR_SIGNING_KEY> \ I…" at bounding box center [482, 230] width 566 height 98
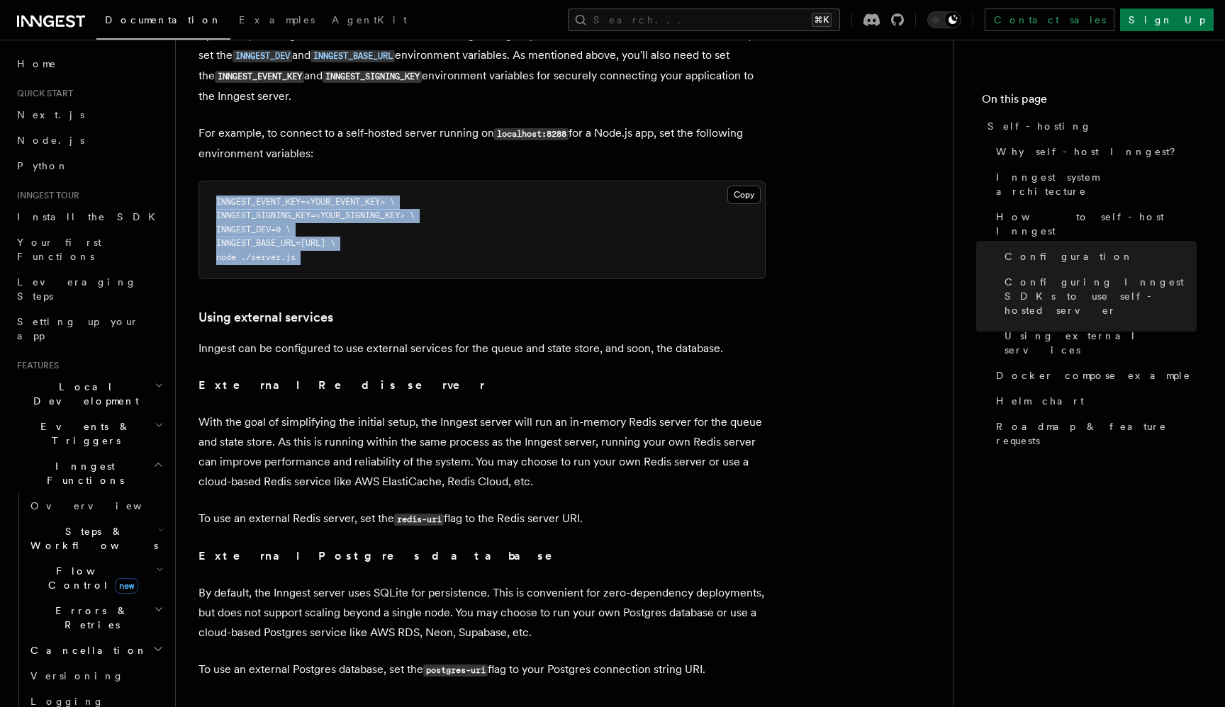
drag, startPoint x: 439, startPoint y: 166, endPoint x: 441, endPoint y: 224, distance: 58.2
click at [441, 224] on pre "INNGEST_EVENT_KEY=<YOUR_EVENT_KEY> \ INNGEST_SIGNING_KEY=<YOUR_SIGNING_KEY> \ I…" at bounding box center [482, 230] width 566 height 98
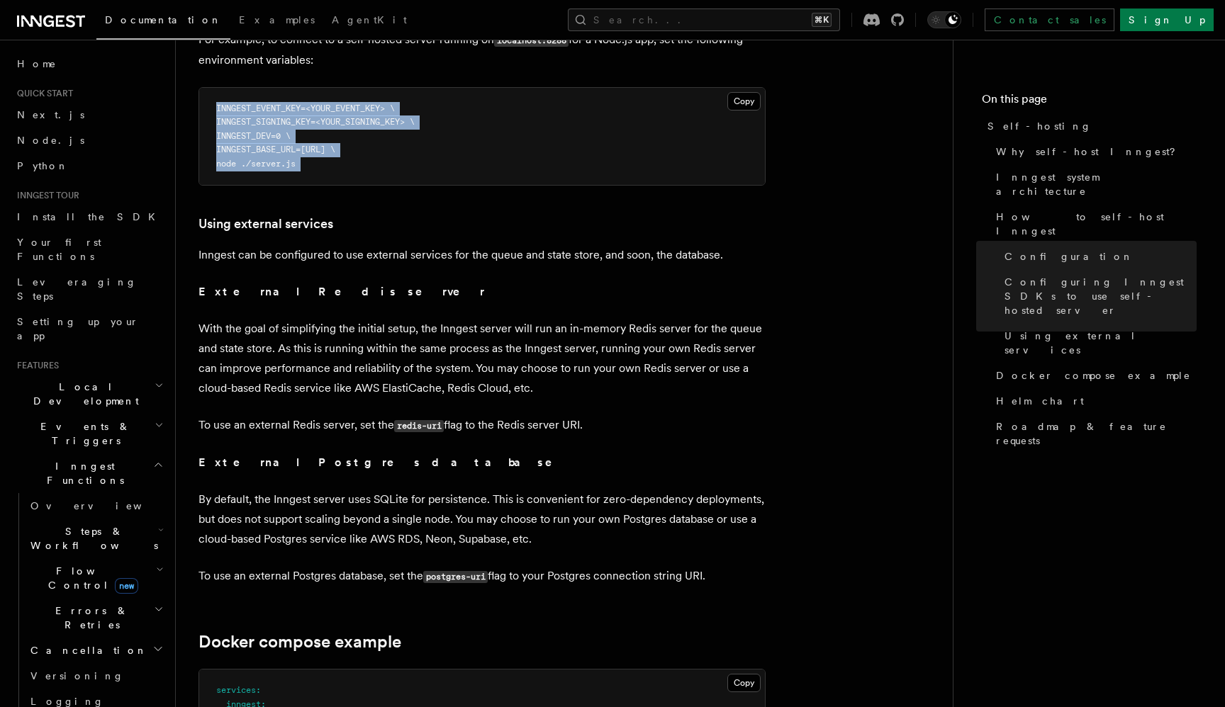
scroll to position [3289, 0]
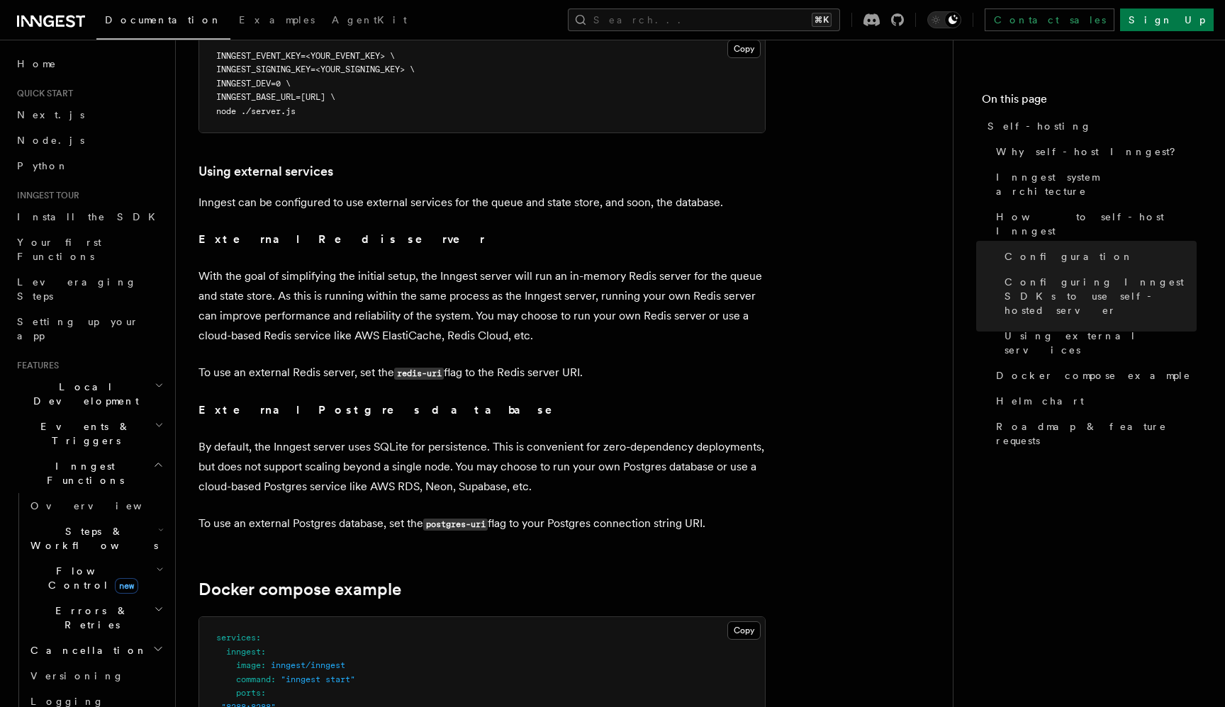
click at [444, 193] on p "Inngest can be configured to use external services for the queue and state stor…" at bounding box center [481, 203] width 567 height 20
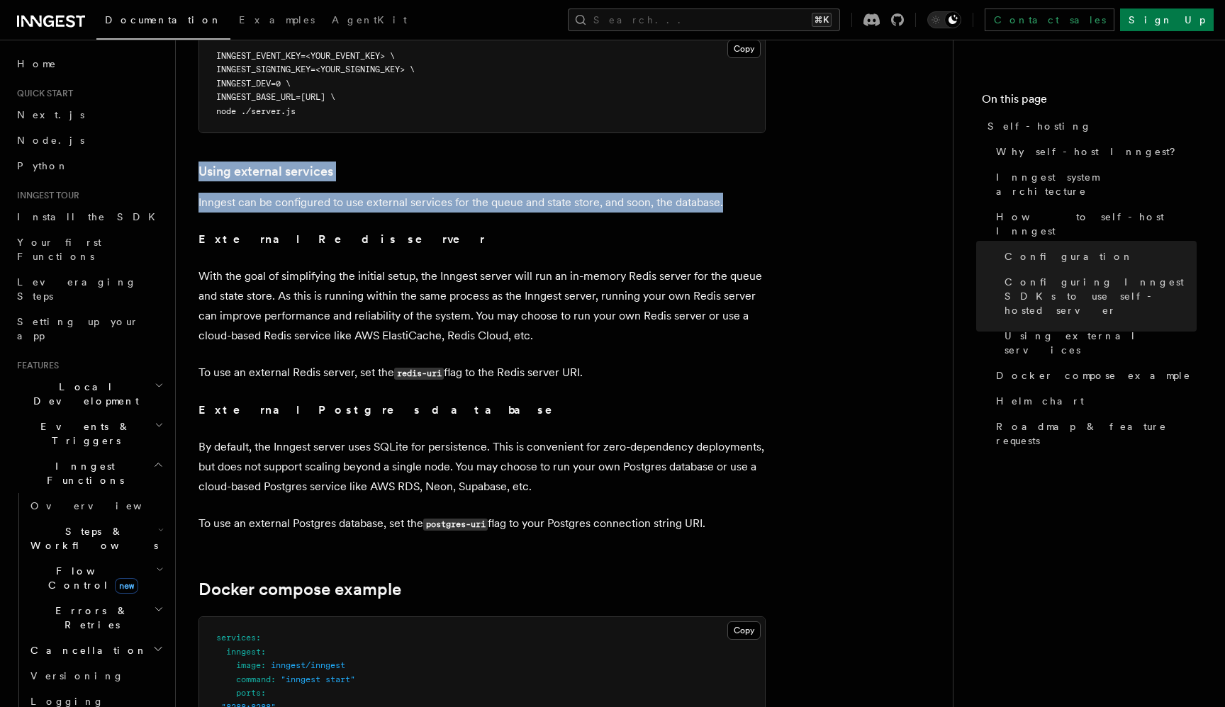
drag, startPoint x: 444, startPoint y: 164, endPoint x: 431, endPoint y: 144, distance: 24.0
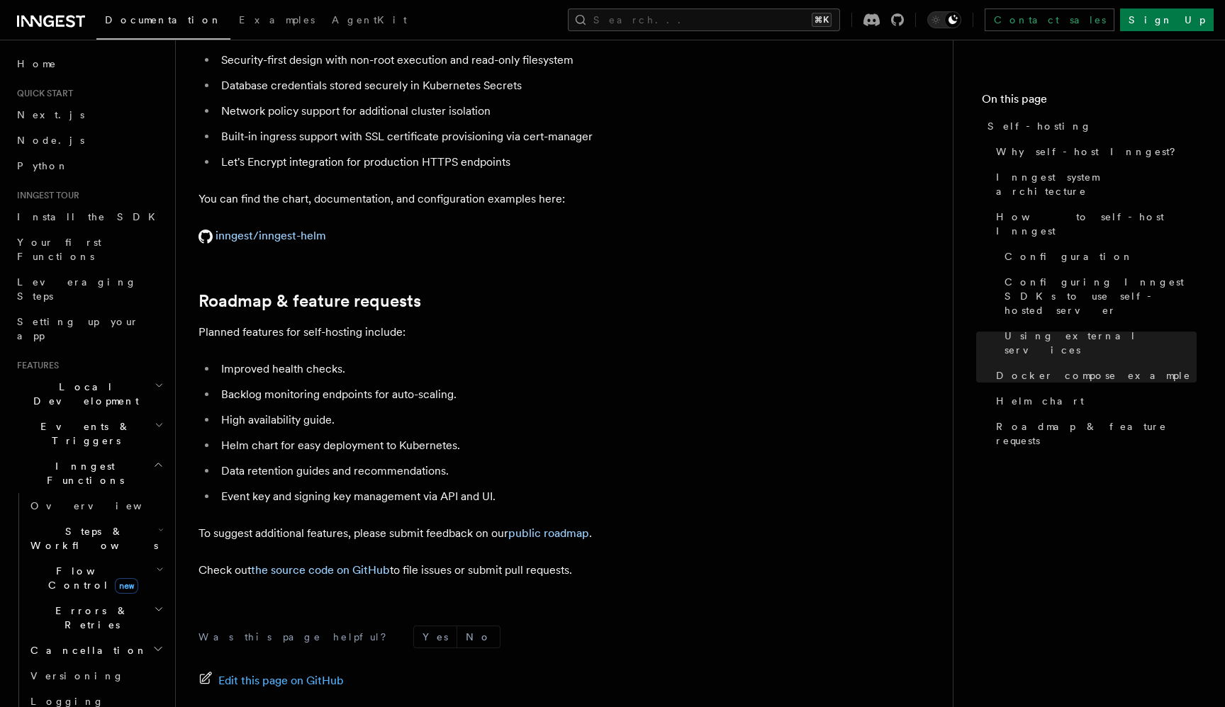
scroll to position [5272, 0]
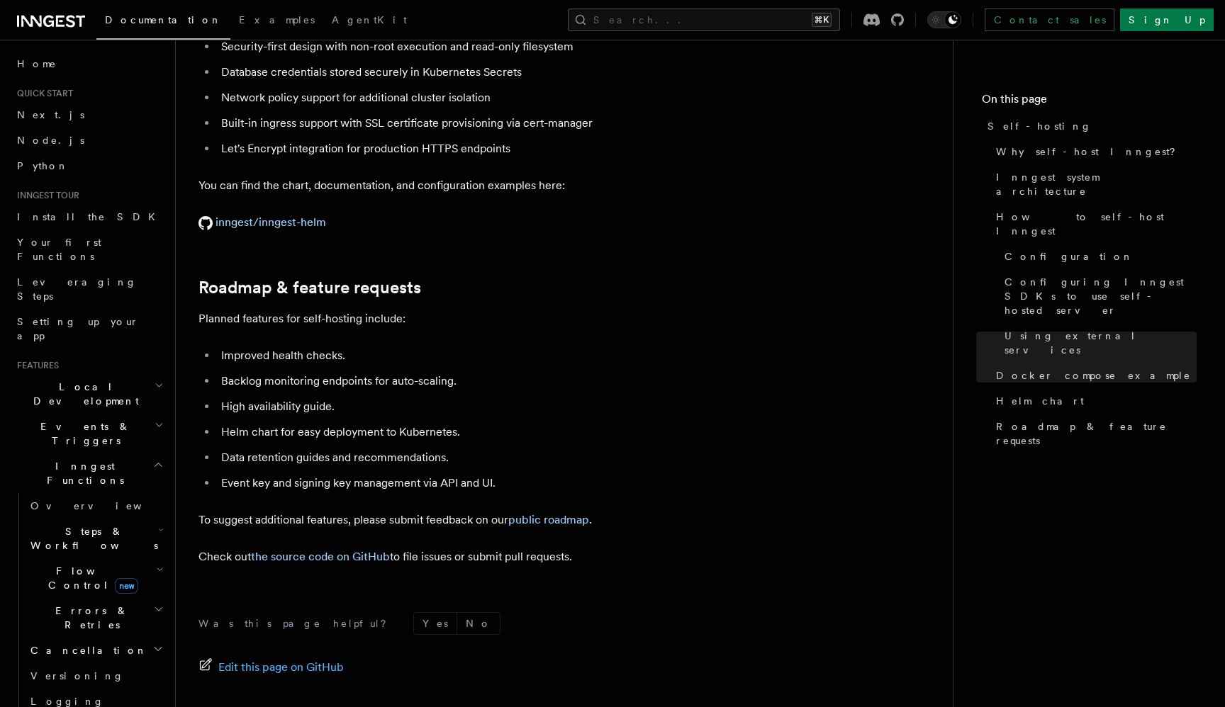
click at [405, 473] on li "Event key and signing key management via API and UI." at bounding box center [491, 483] width 549 height 20
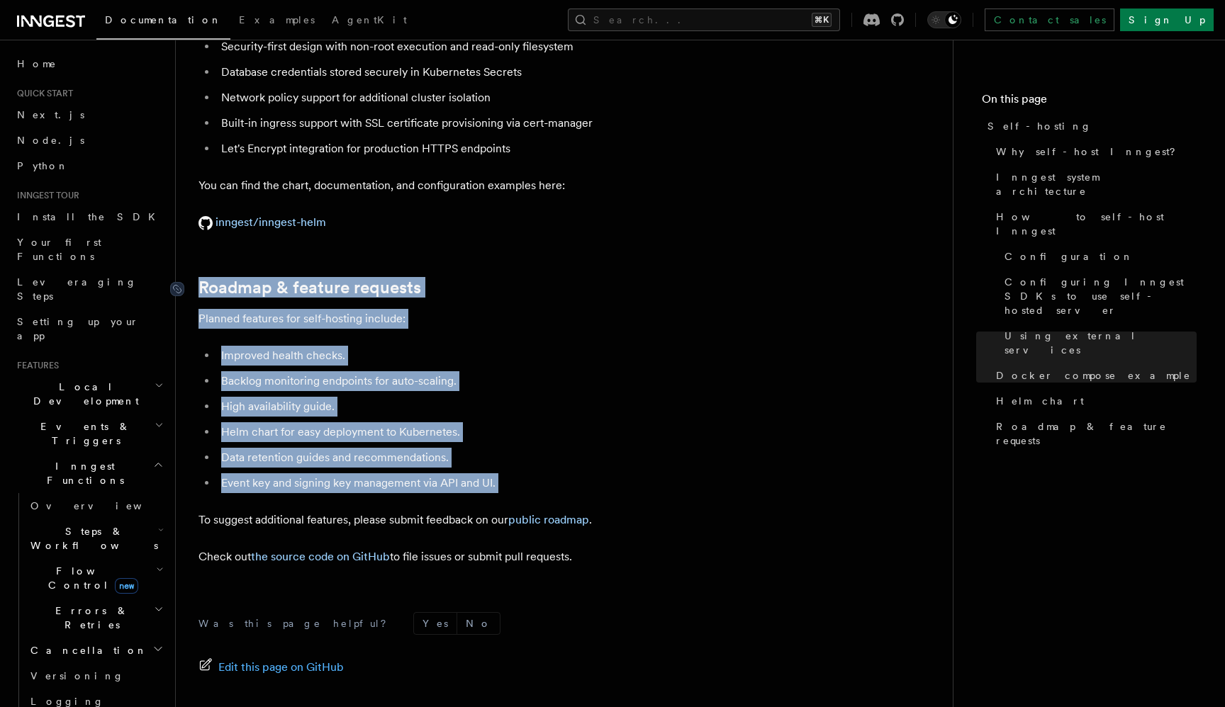
drag, startPoint x: 405, startPoint y: 444, endPoint x: 327, endPoint y: 257, distance: 203.4
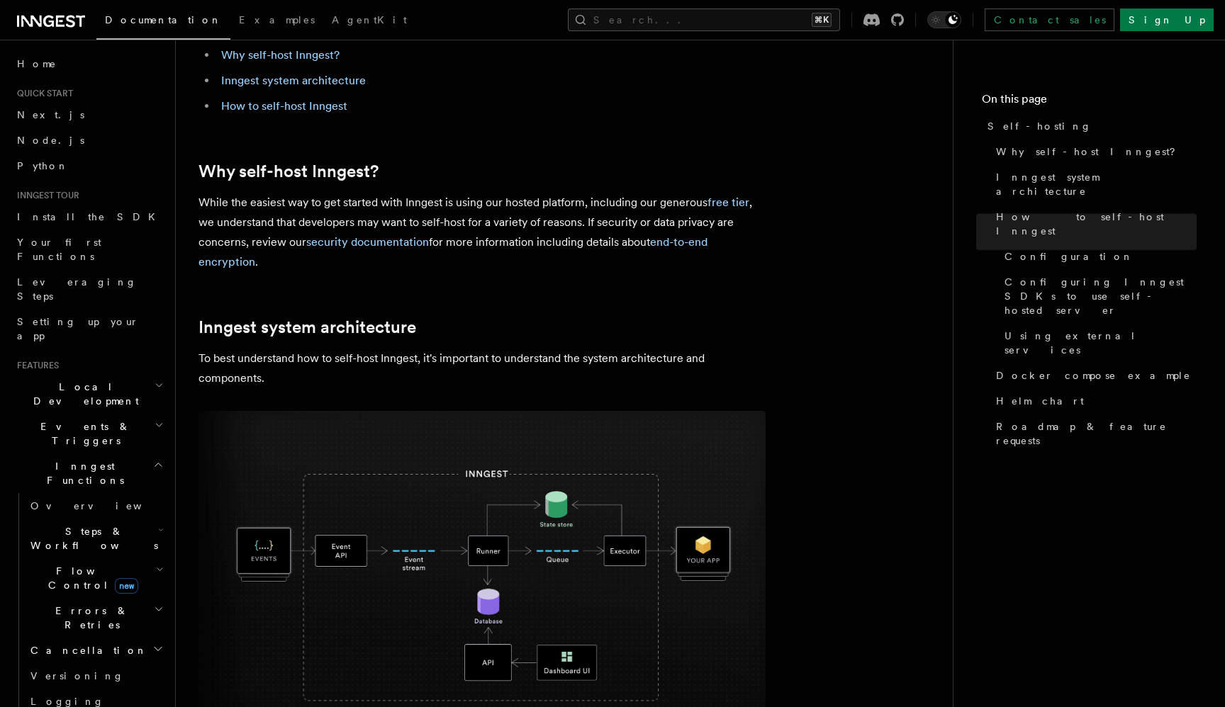
scroll to position [0, 0]
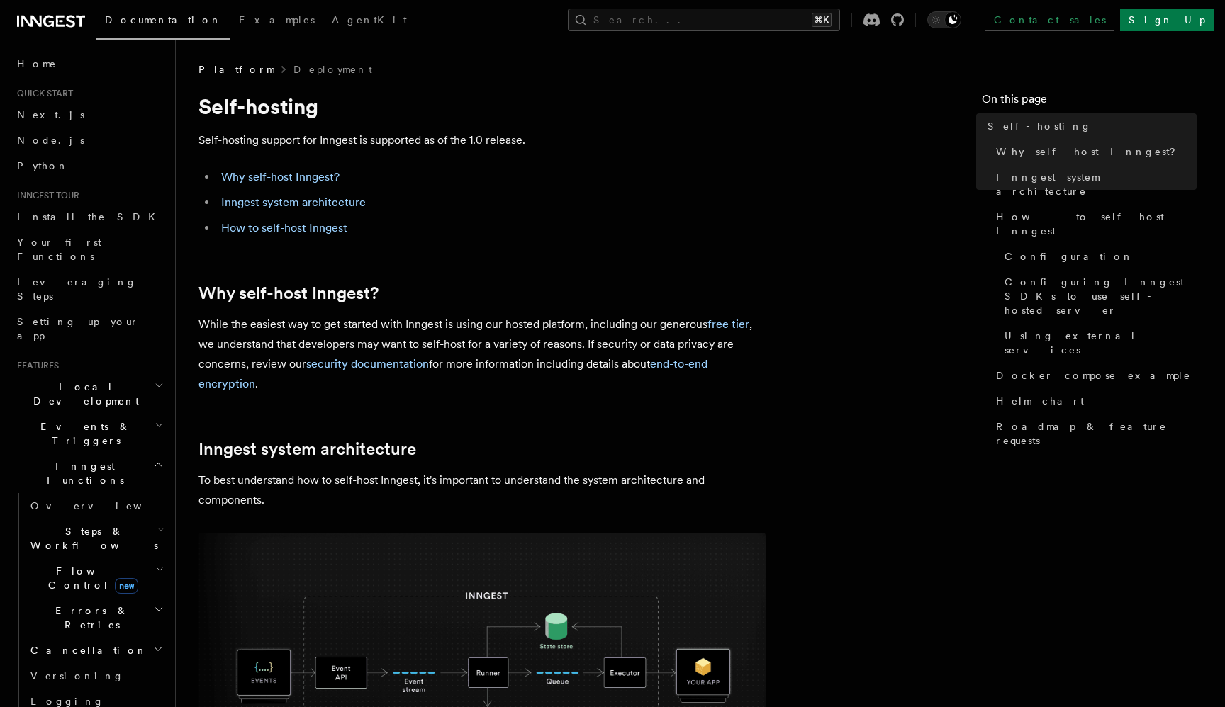
click at [61, 16] on icon at bounding box center [60, 21] width 9 height 11
